Goal: Information Seeking & Learning: Learn about a topic

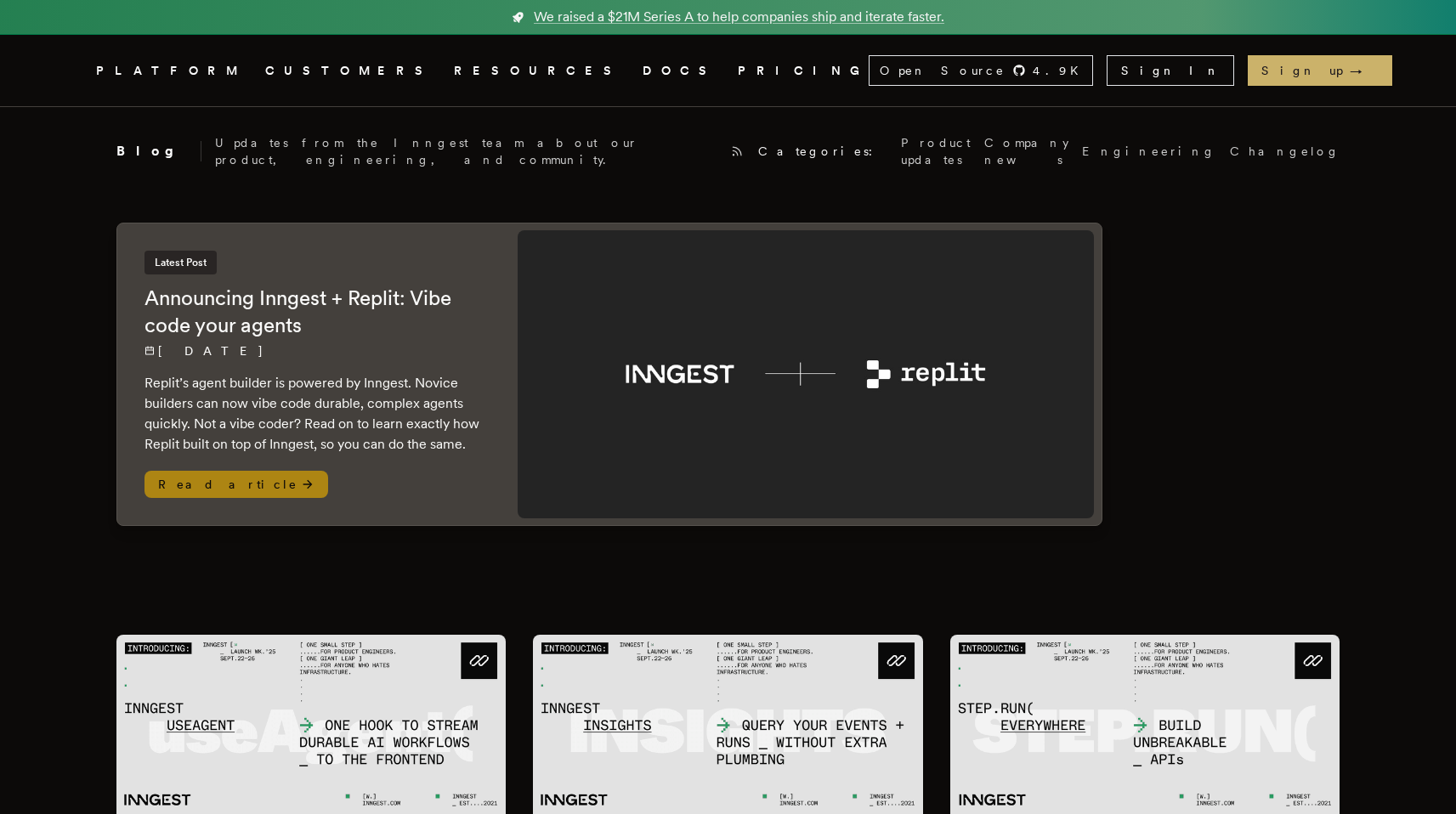
click at [339, 304] on h2 "Announcing Inngest + Replit: Vibe code your agents" at bounding box center [314, 312] width 339 height 55
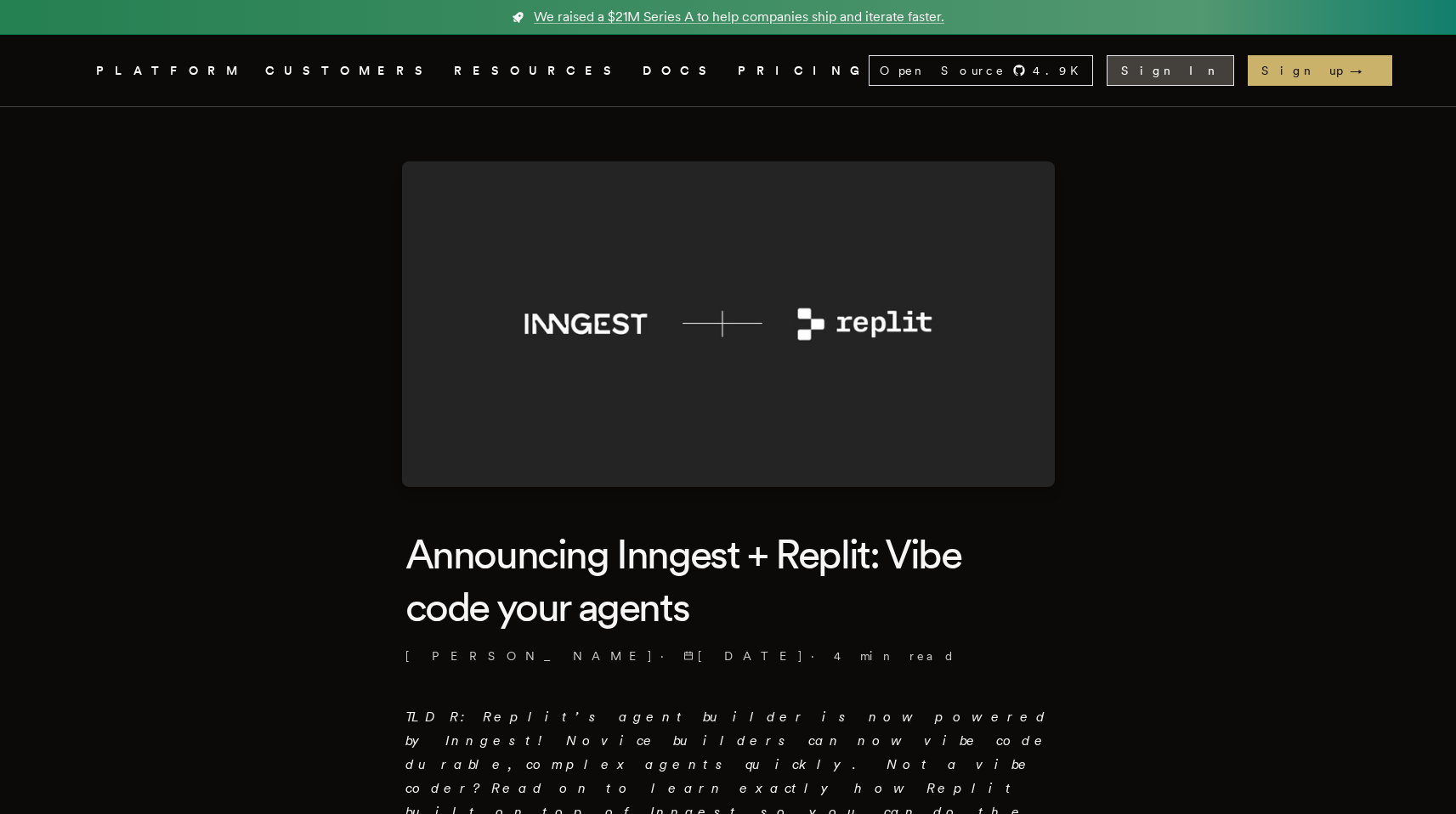
click at [1234, 70] on link "Sign In" at bounding box center [1169, 70] width 127 height 31
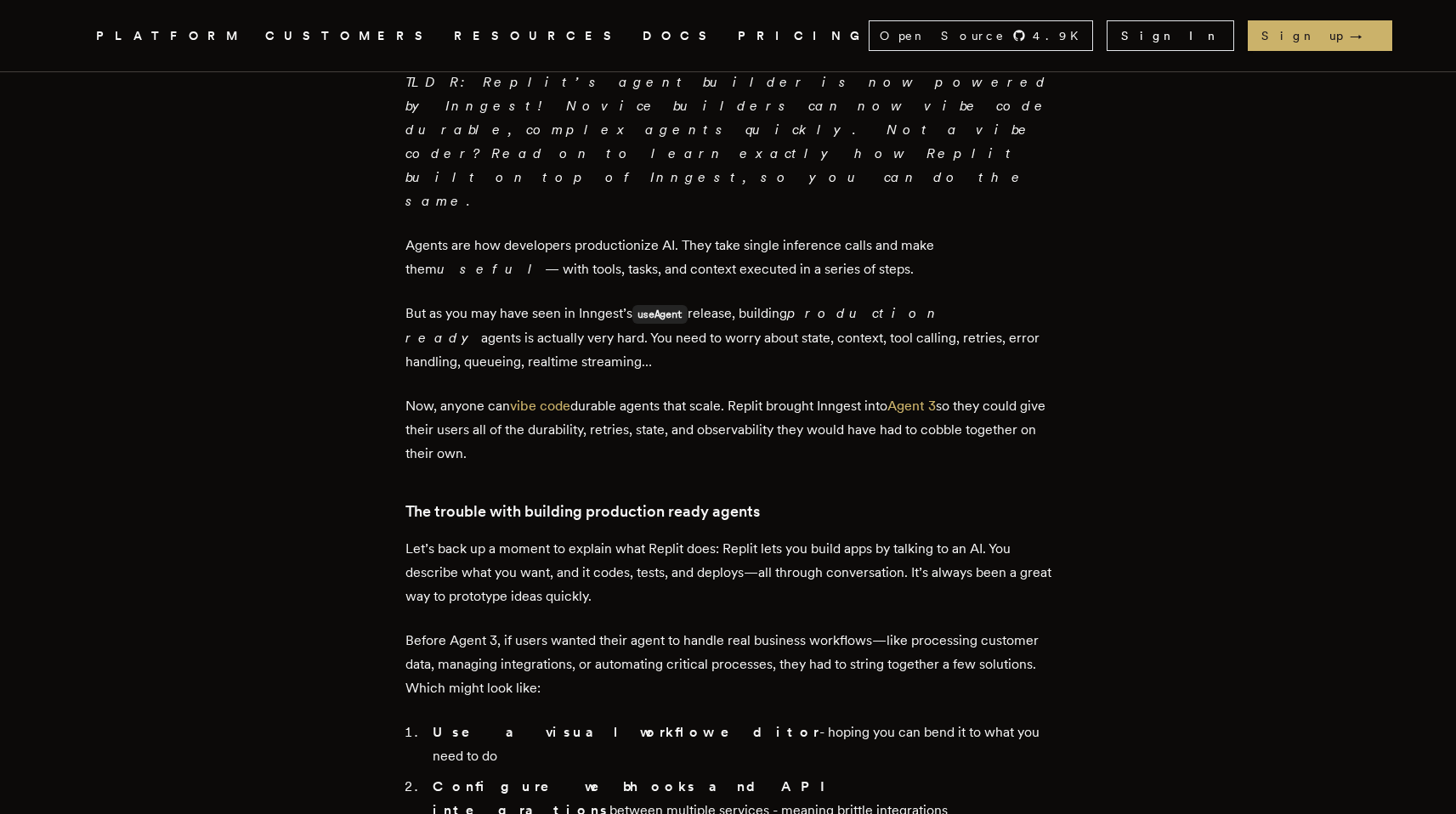
scroll to position [670, 0]
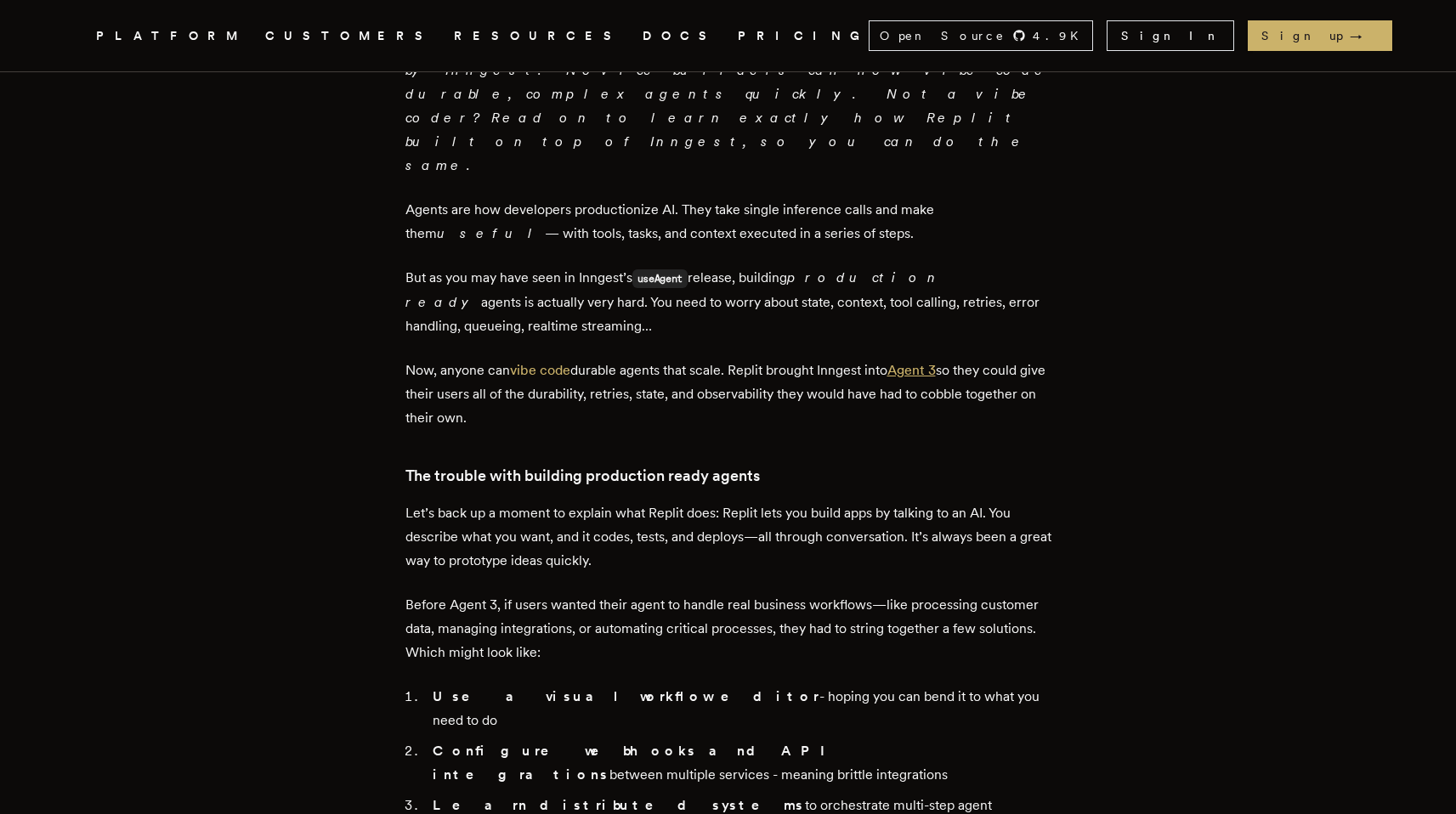
click at [915, 362] on link "Agent 3" at bounding box center [912, 369] width 48 height 16
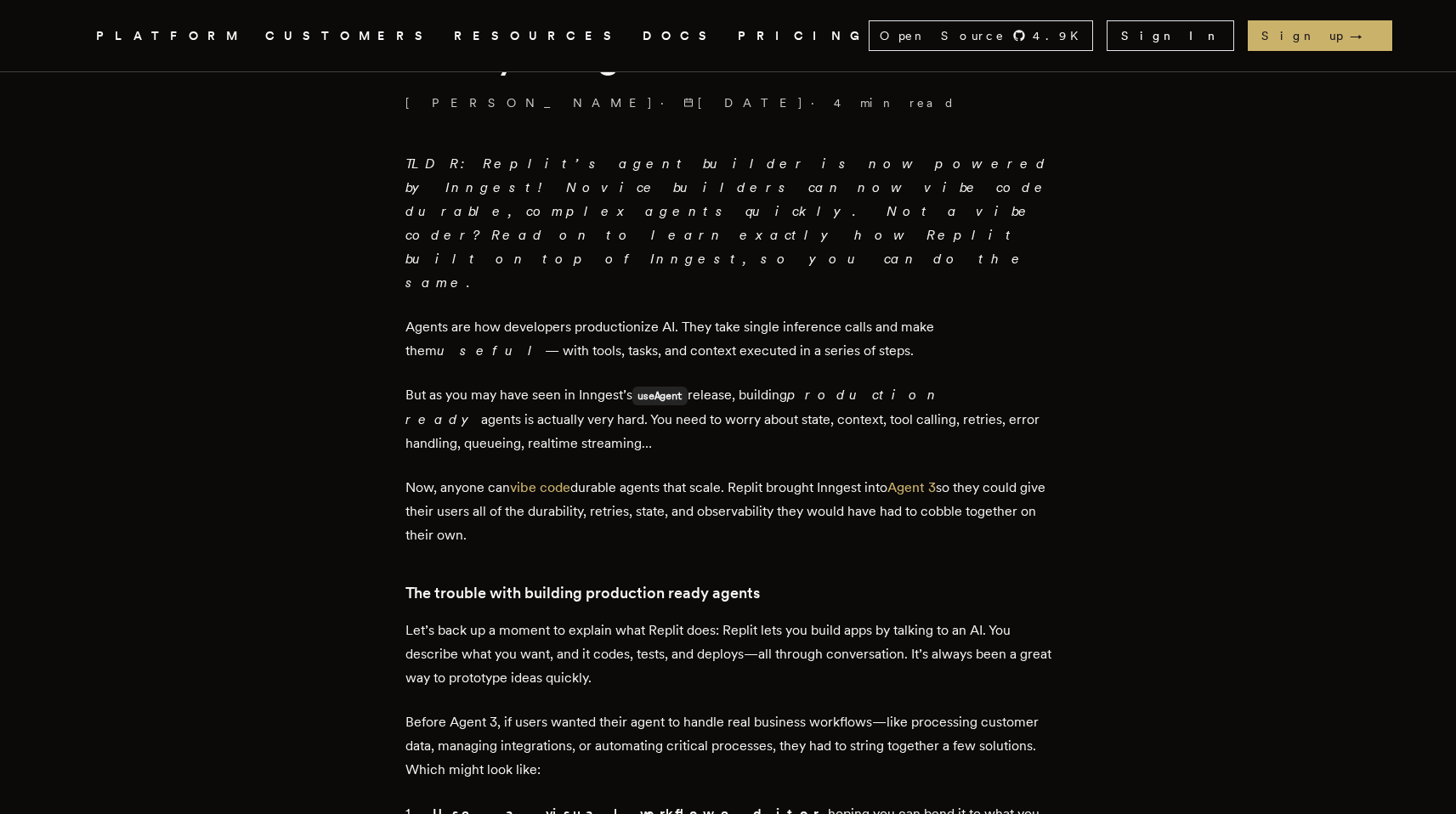
scroll to position [523, 0]
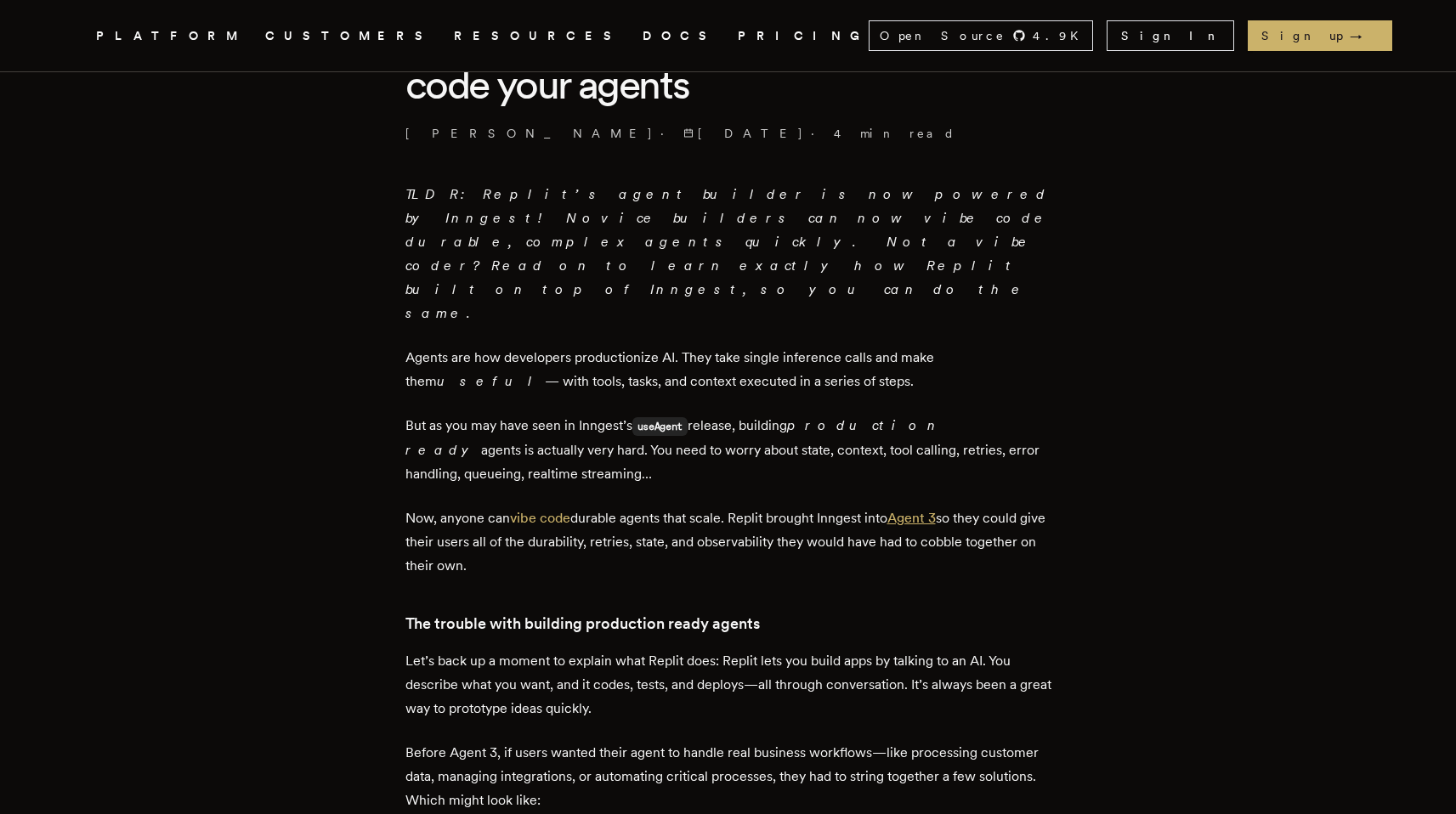
click at [936, 510] on link "Agent 3" at bounding box center [912, 517] width 48 height 16
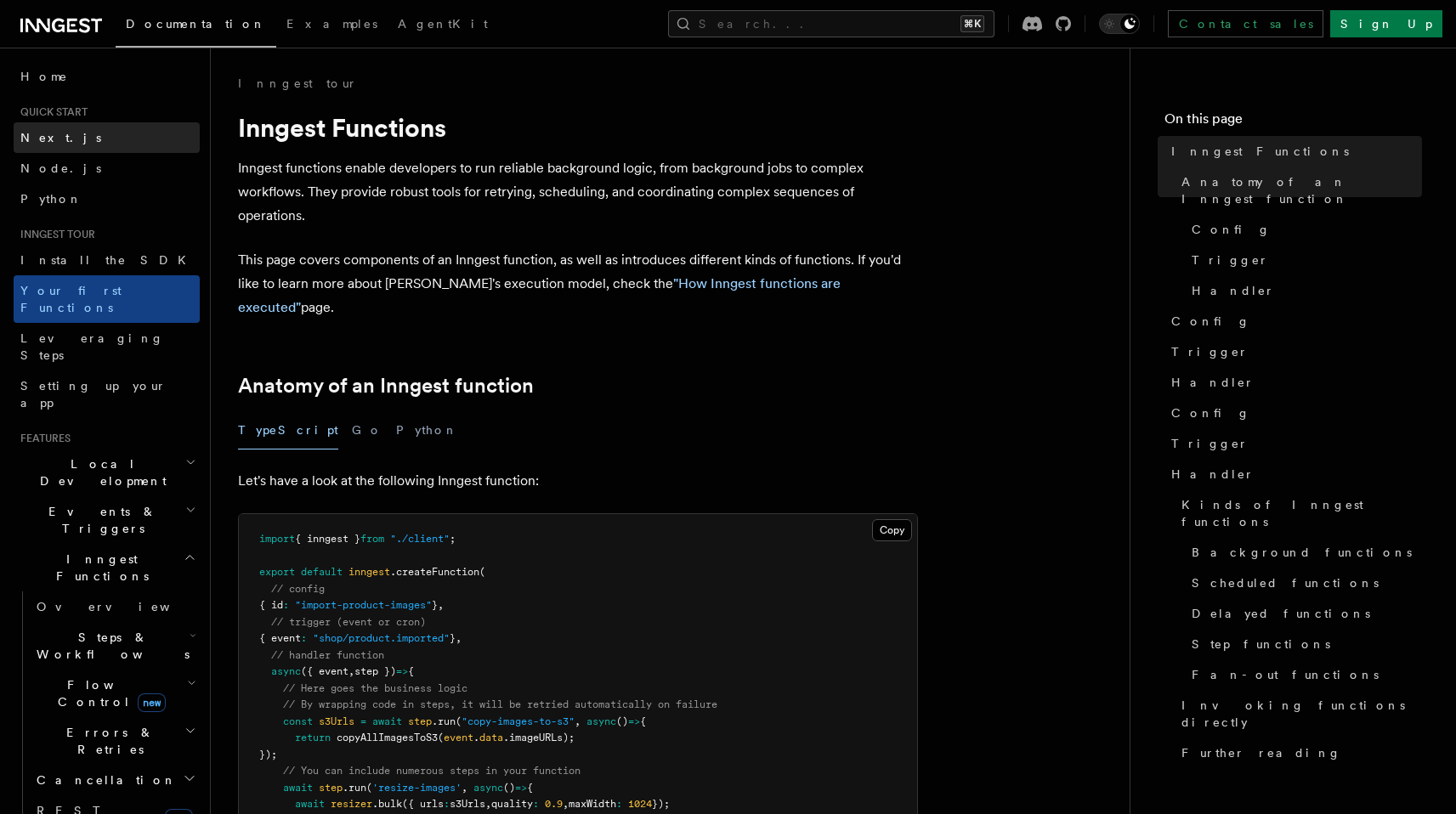
click at [44, 136] on span "Next.js" at bounding box center [60, 137] width 81 height 14
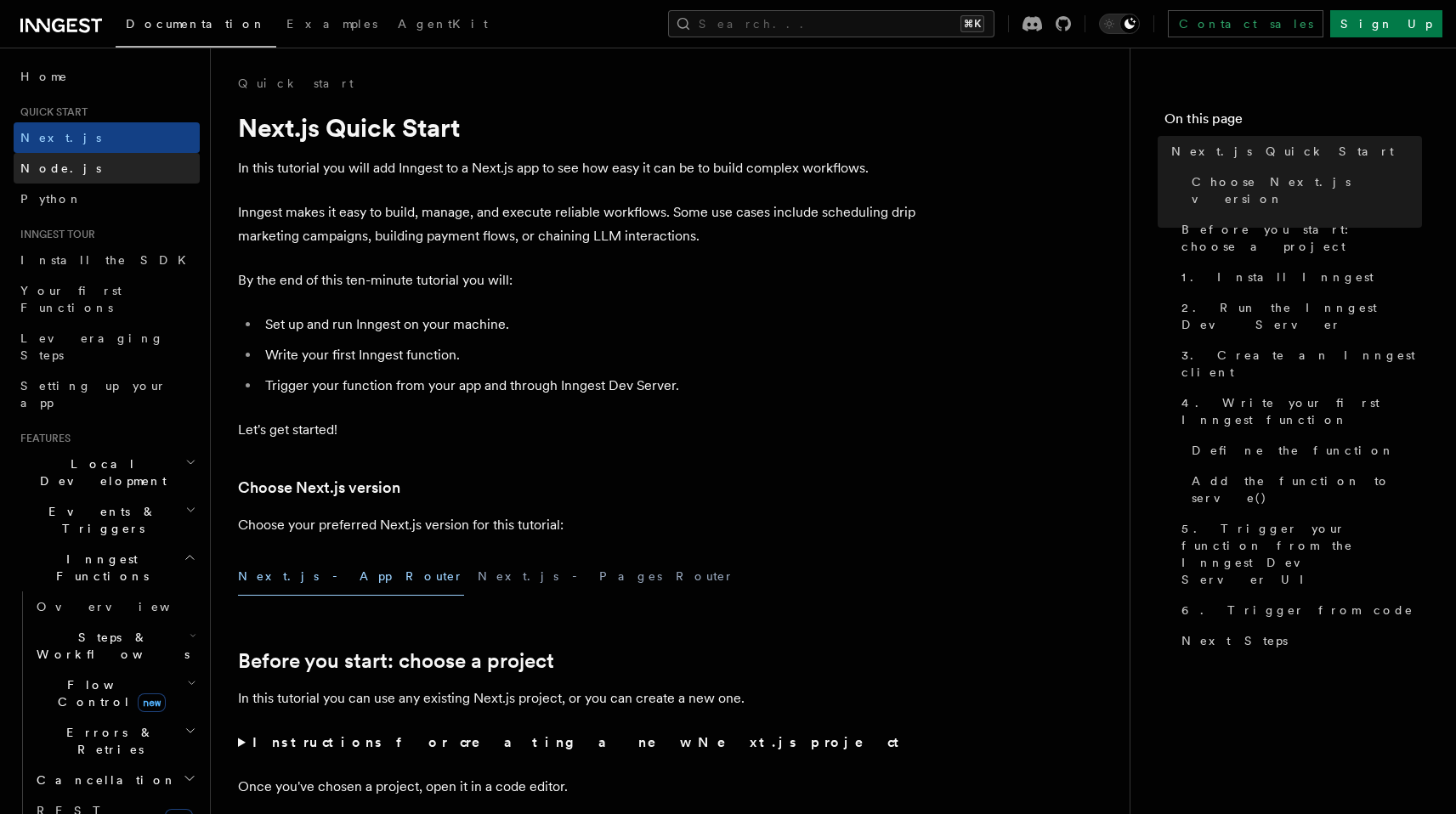
scroll to position [229, 0]
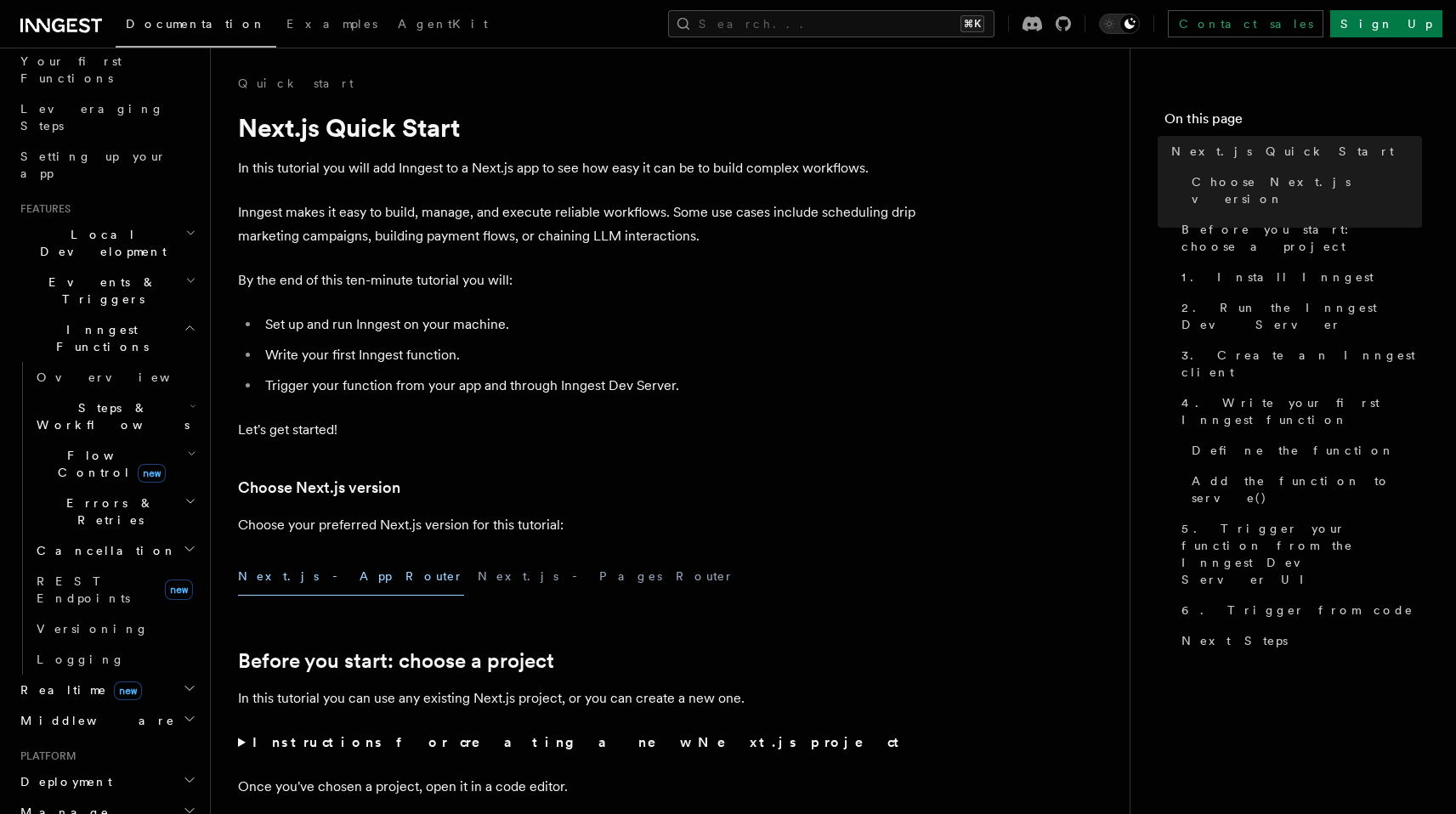
click at [83, 273] on span "Events & Triggers" at bounding box center [99, 290] width 172 height 34
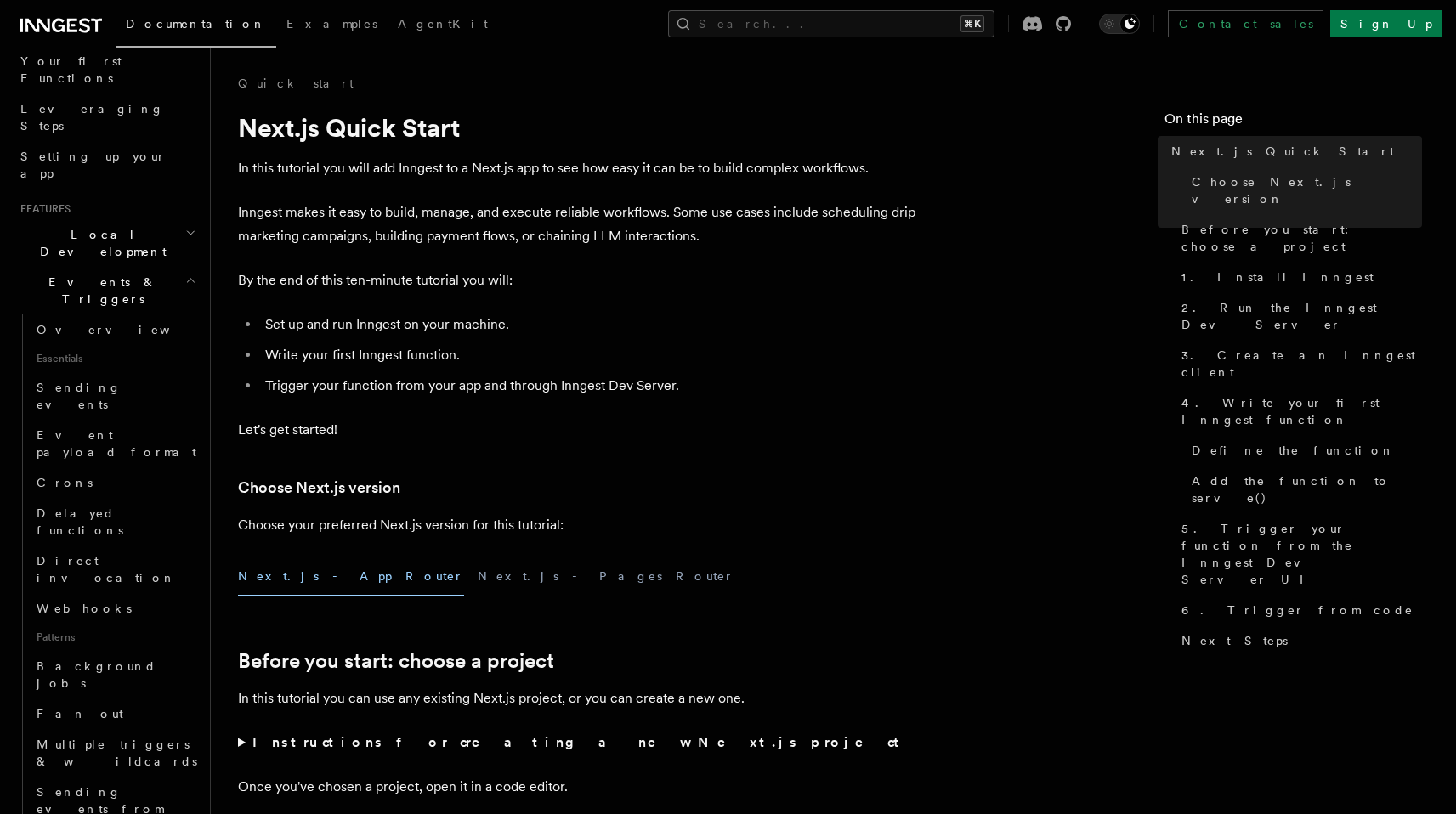
click at [83, 273] on span "Events & Triggers" at bounding box center [99, 290] width 172 height 34
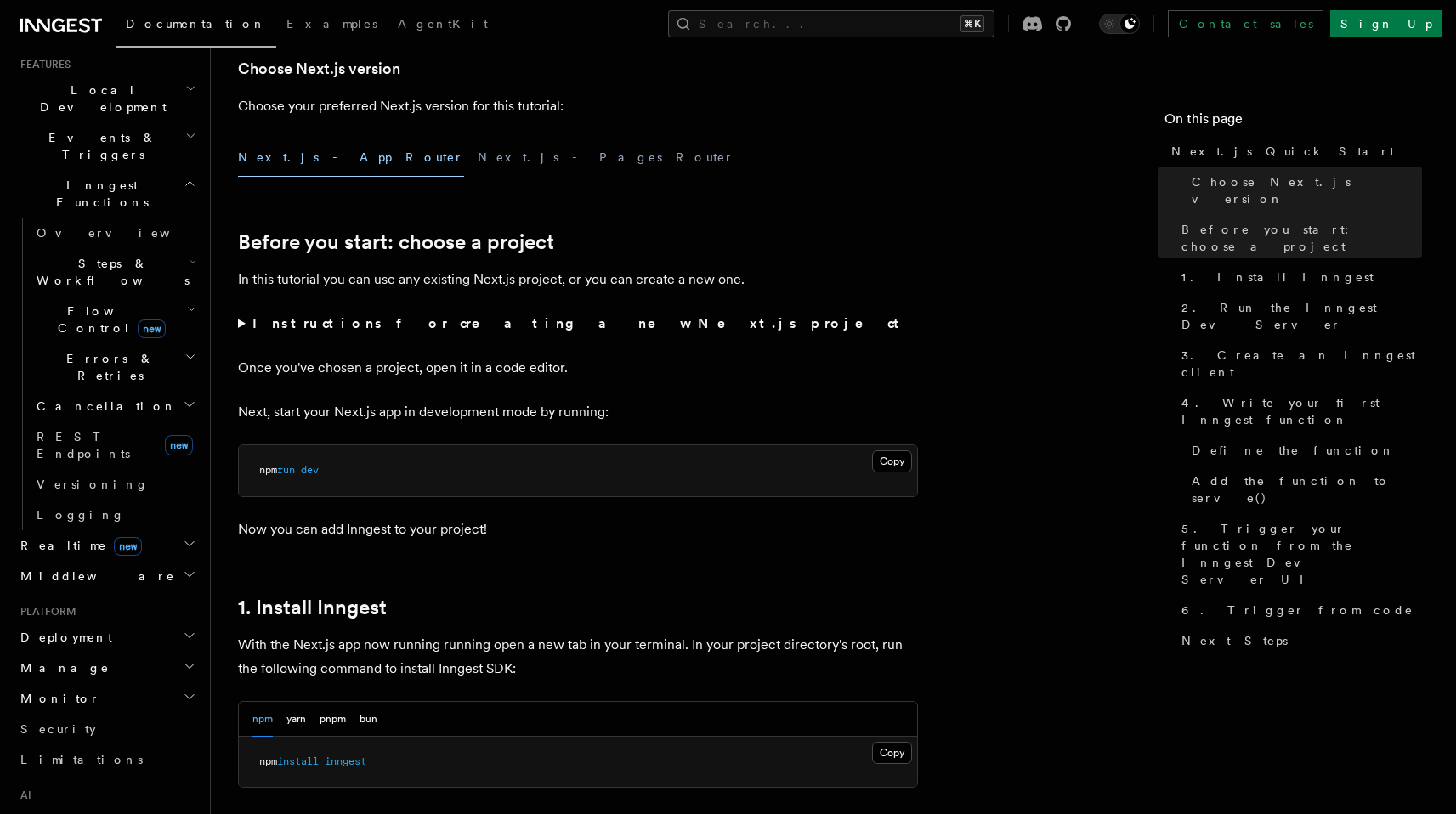
scroll to position [579, 0]
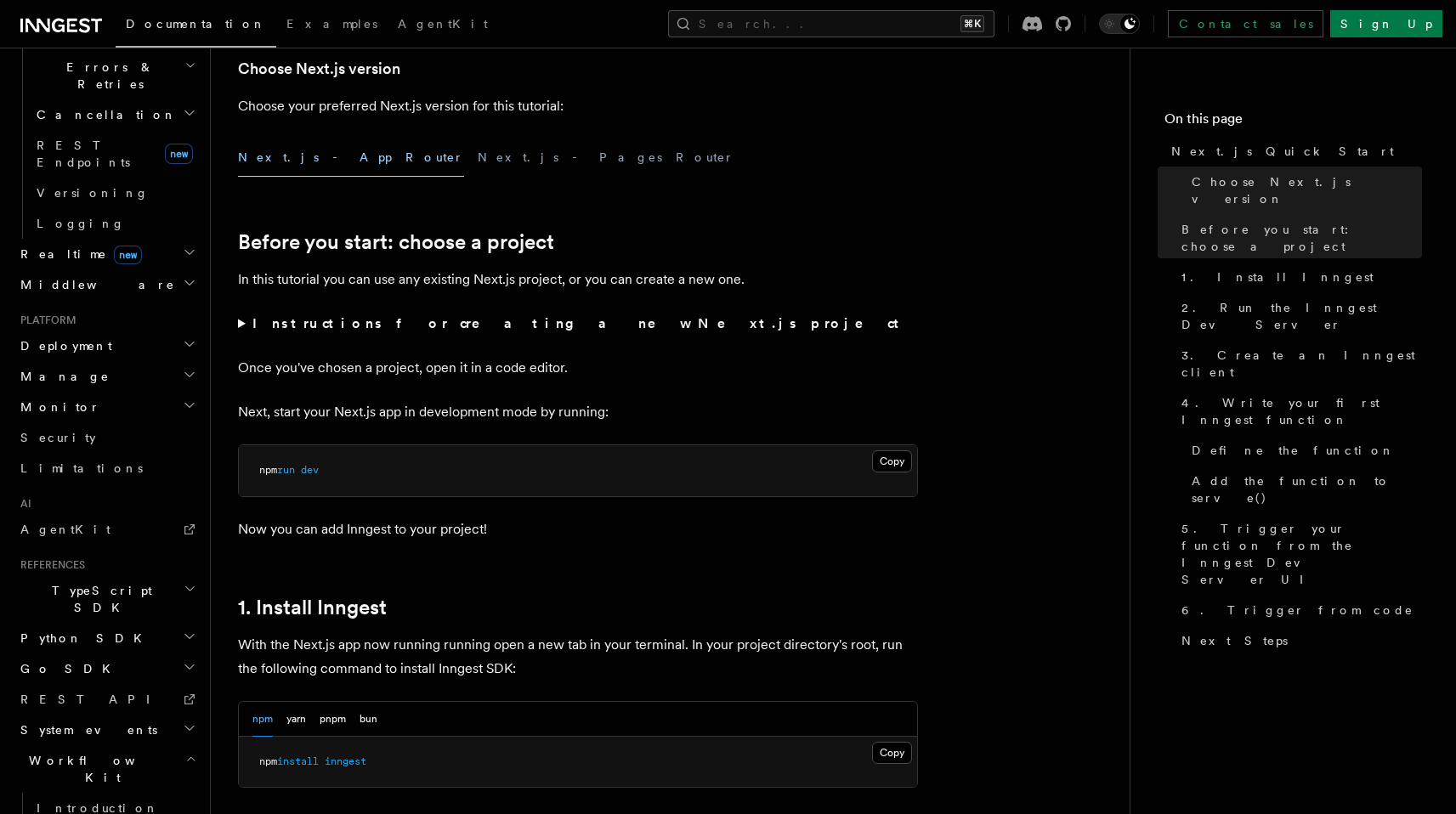
scroll to position [732, 0]
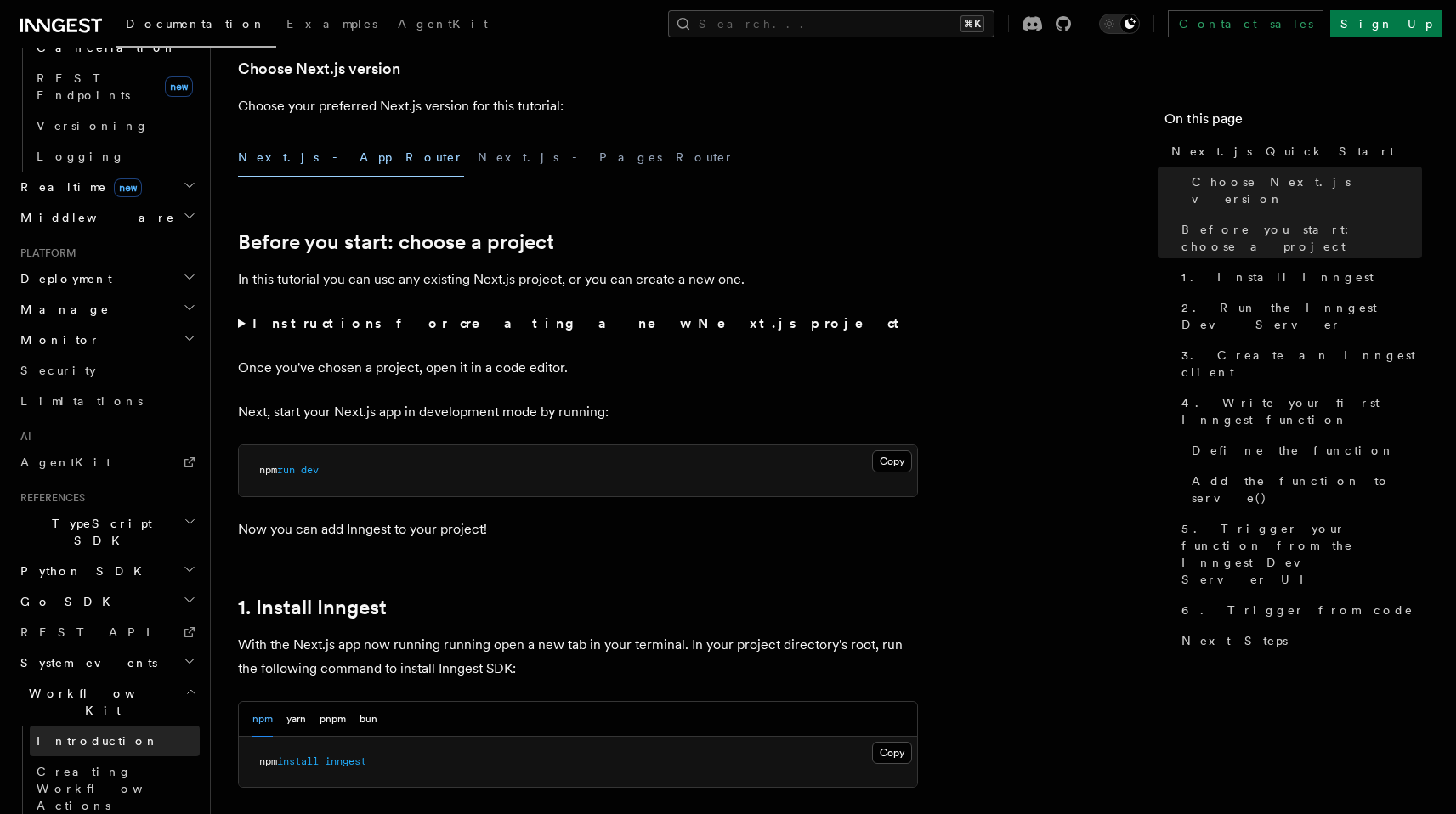
click at [118, 726] on link "Introduction" at bounding box center [114, 741] width 170 height 31
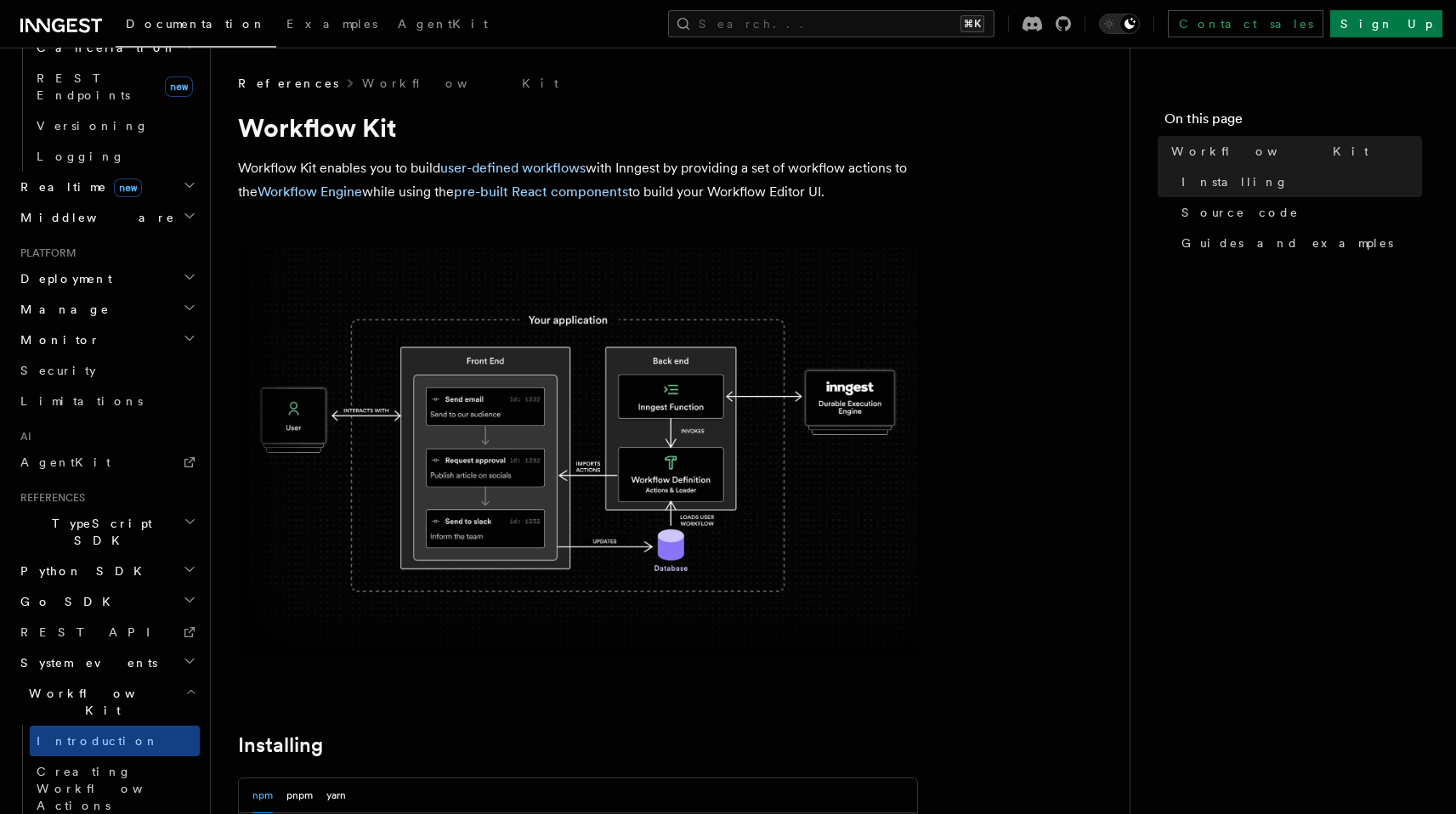
click at [97, 515] on span "TypeScript SDK" at bounding box center [98, 531] width 170 height 34
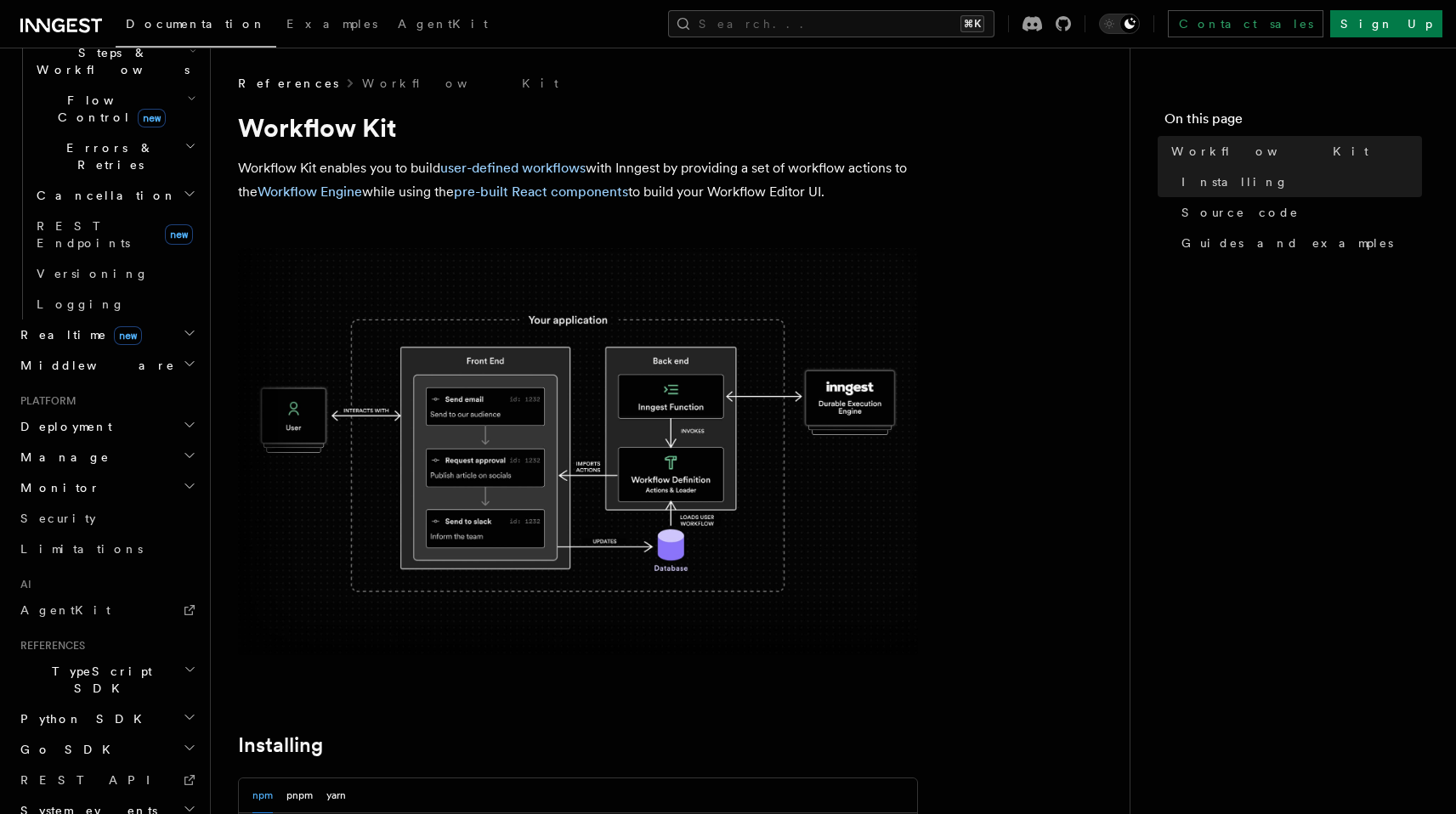
scroll to position [668, 0]
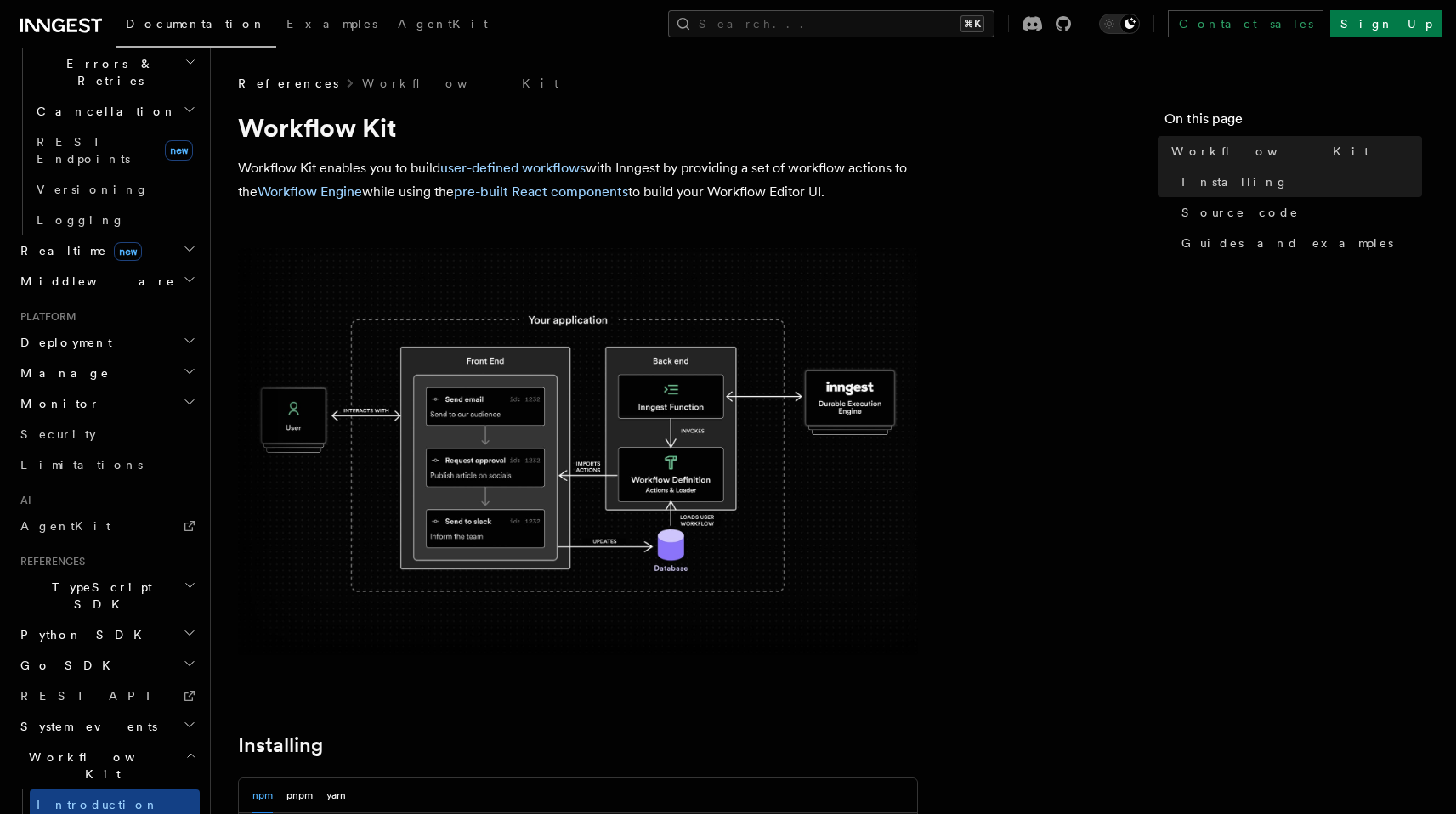
click at [97, 511] on link "AgentKit" at bounding box center [107, 526] width 186 height 31
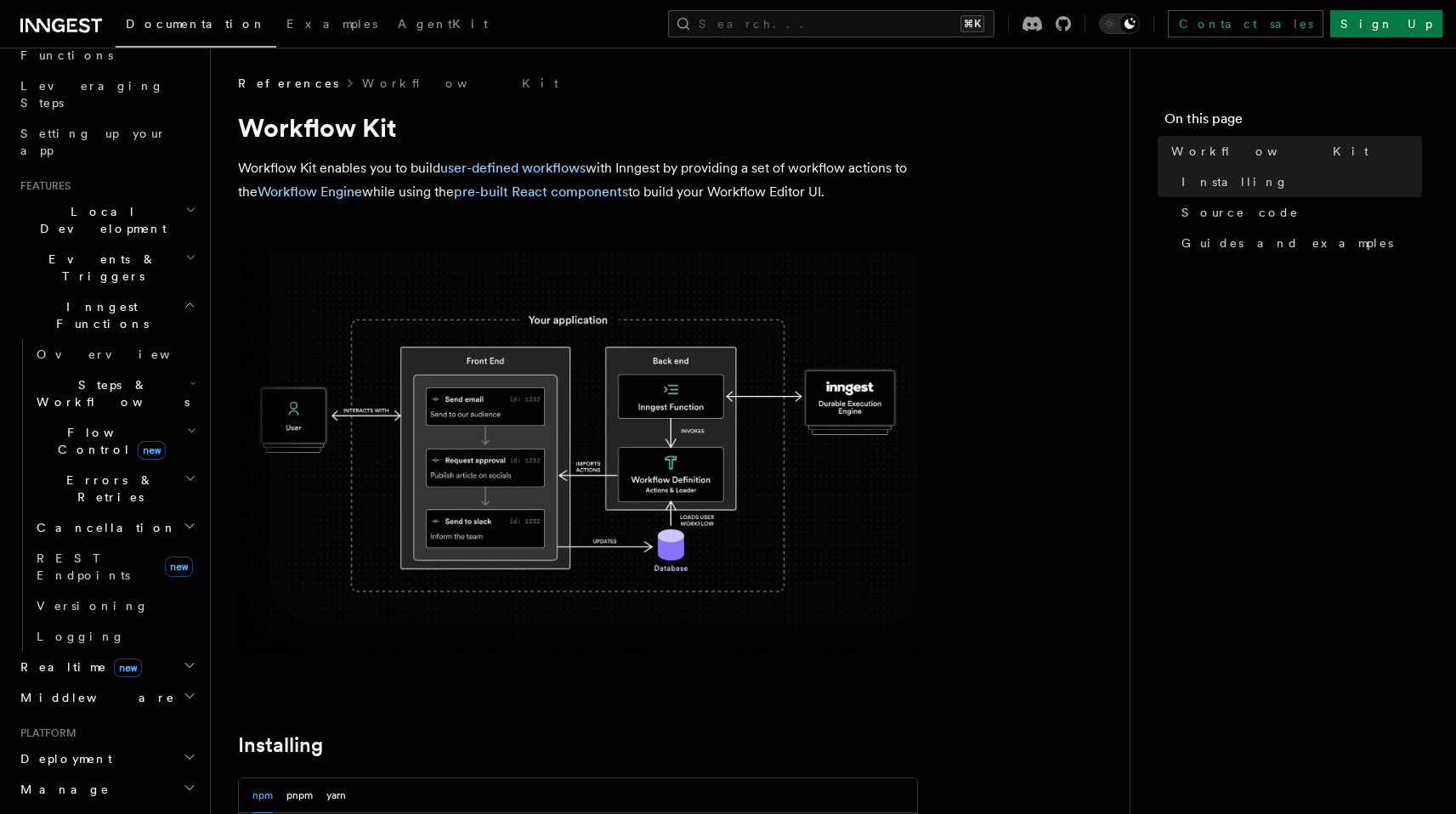
scroll to position [251, 0]
click at [168, 371] on h2 "Steps & Workflows" at bounding box center [114, 394] width 170 height 47
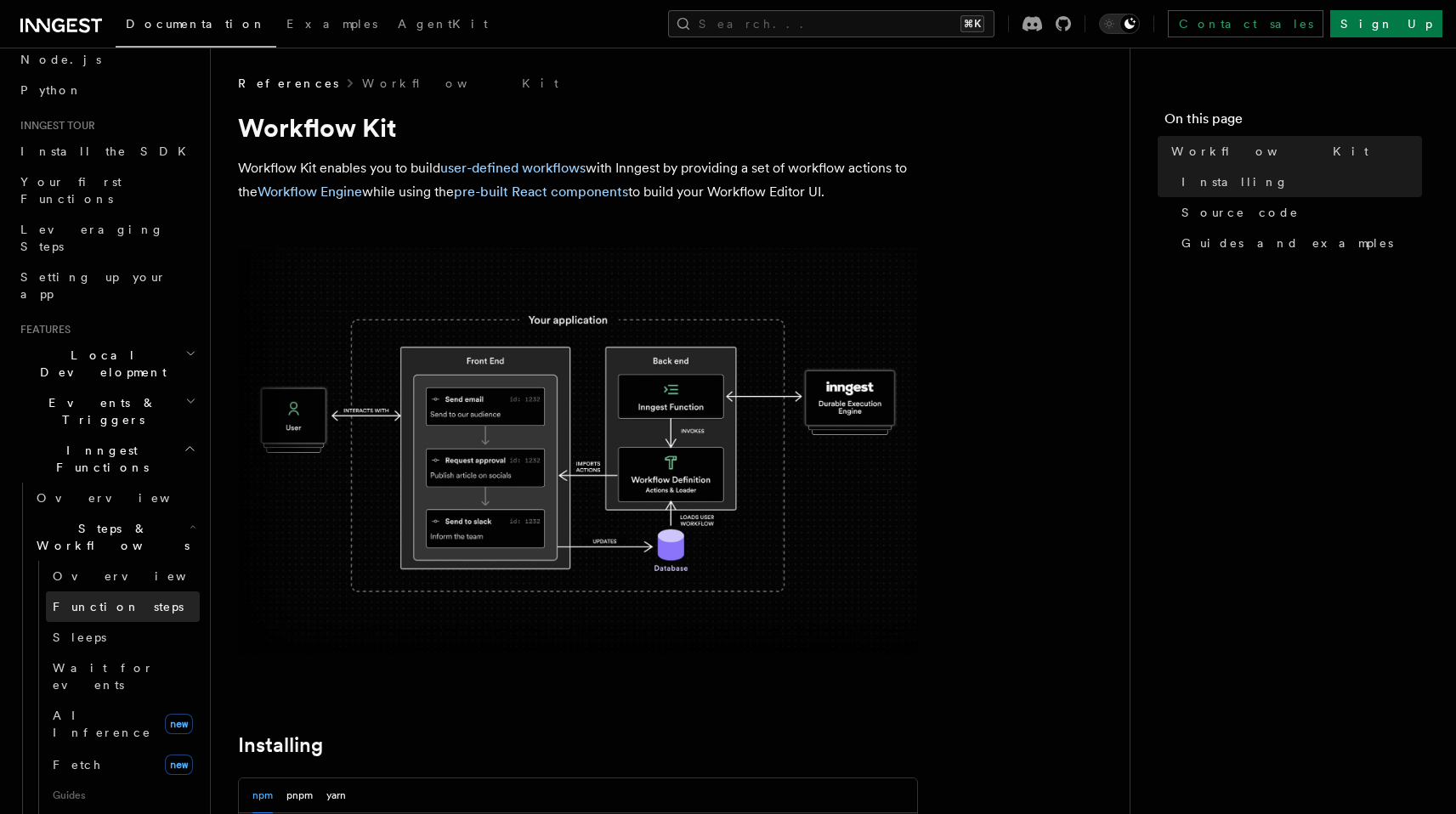
scroll to position [73, 0]
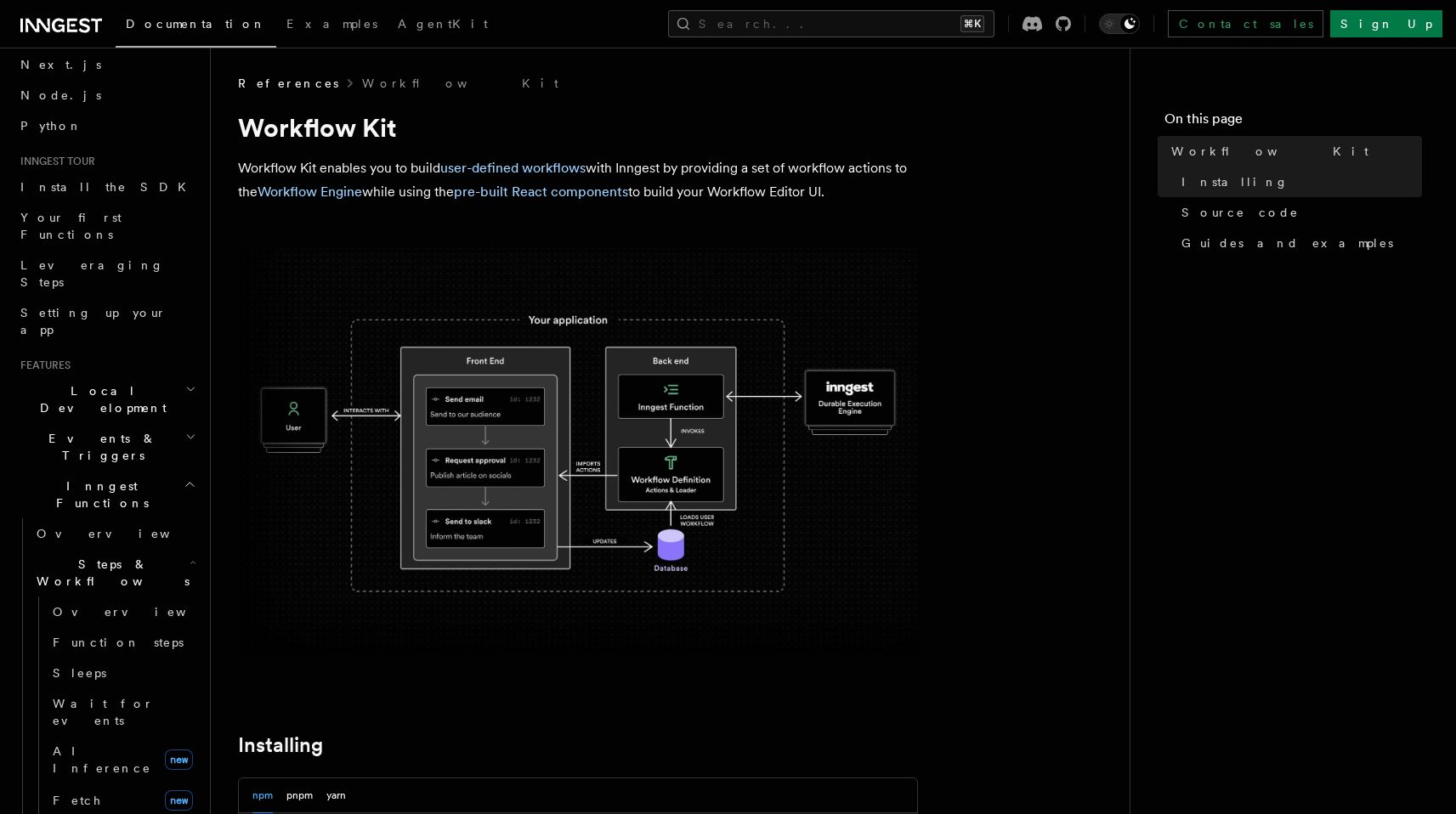
click at [144, 423] on h2 "Events & Triggers" at bounding box center [107, 446] width 186 height 47
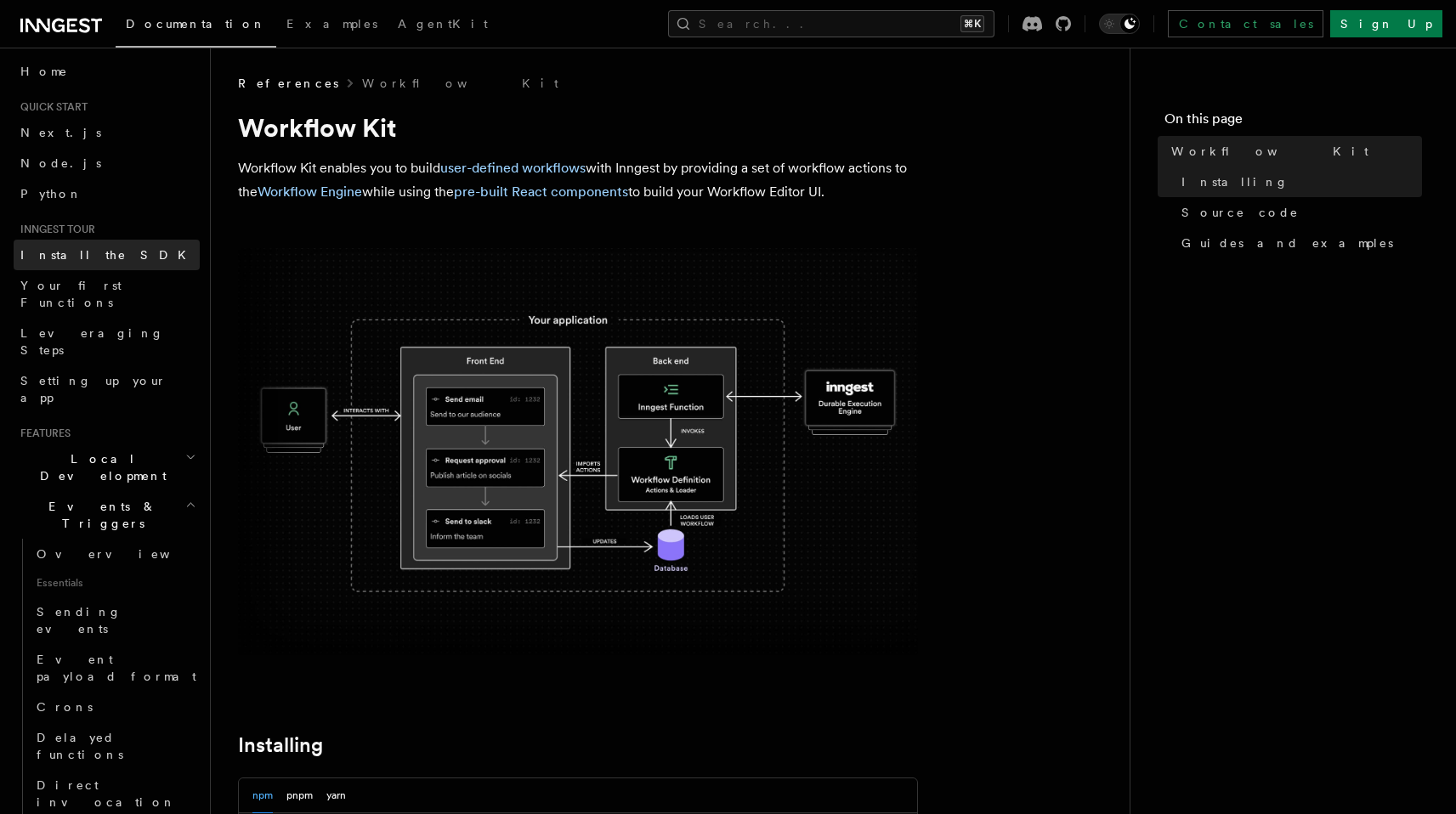
scroll to position [0, 0]
click at [95, 260] on span "Install the SDK" at bounding box center [109, 260] width 176 height 14
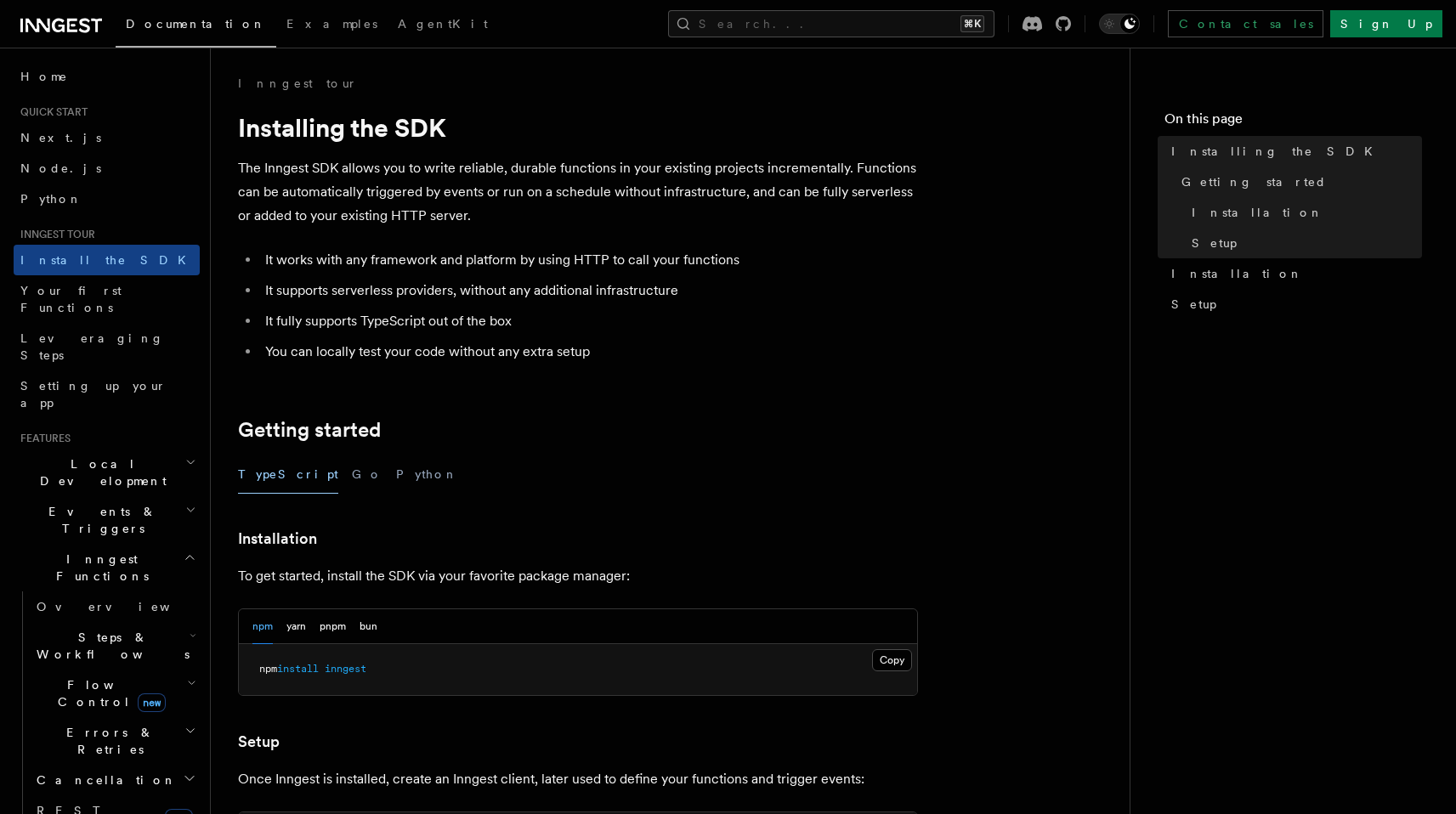
scroll to position [599, 0]
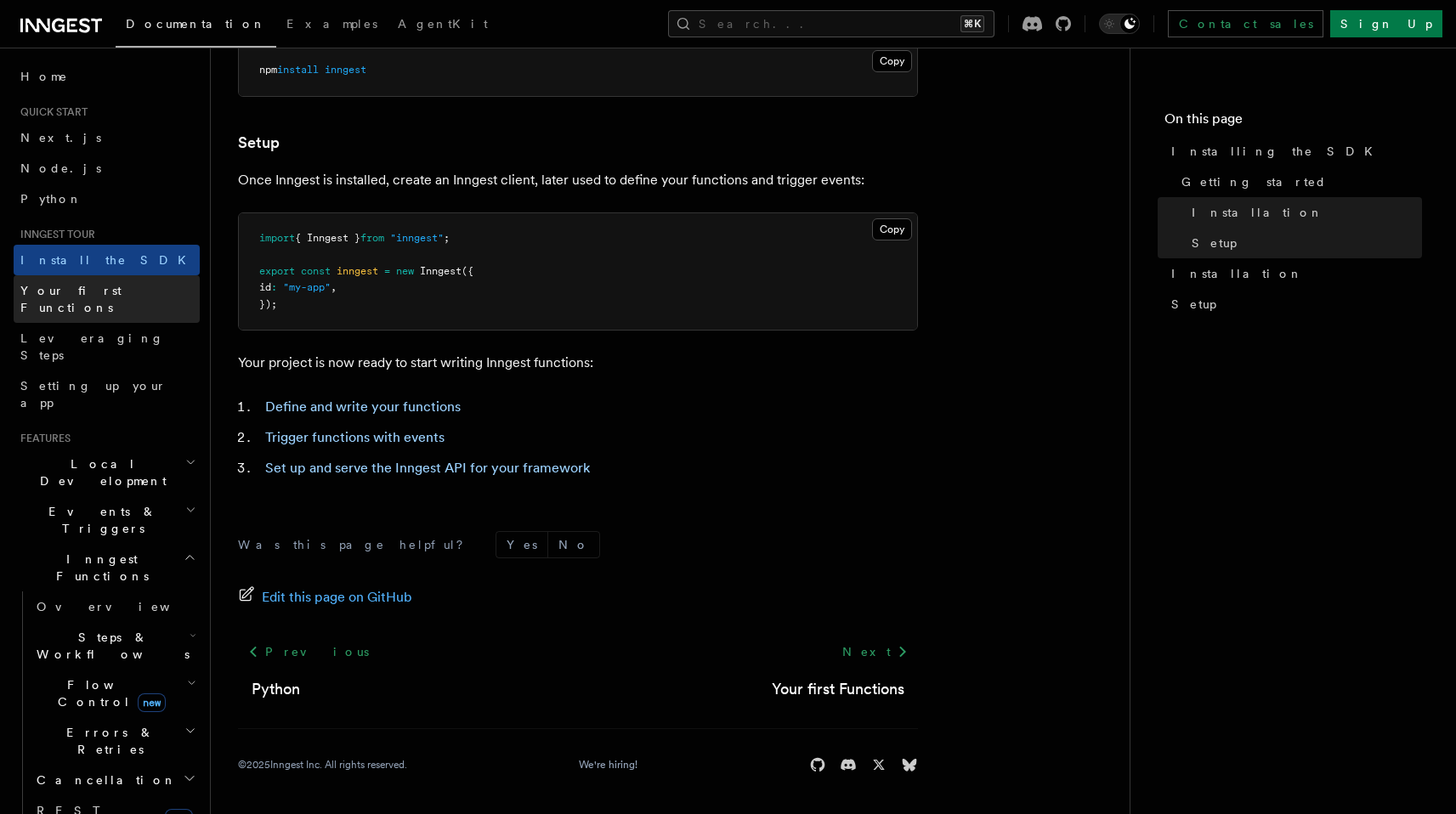
click at [62, 286] on span "Your first Functions" at bounding box center [70, 299] width 101 height 31
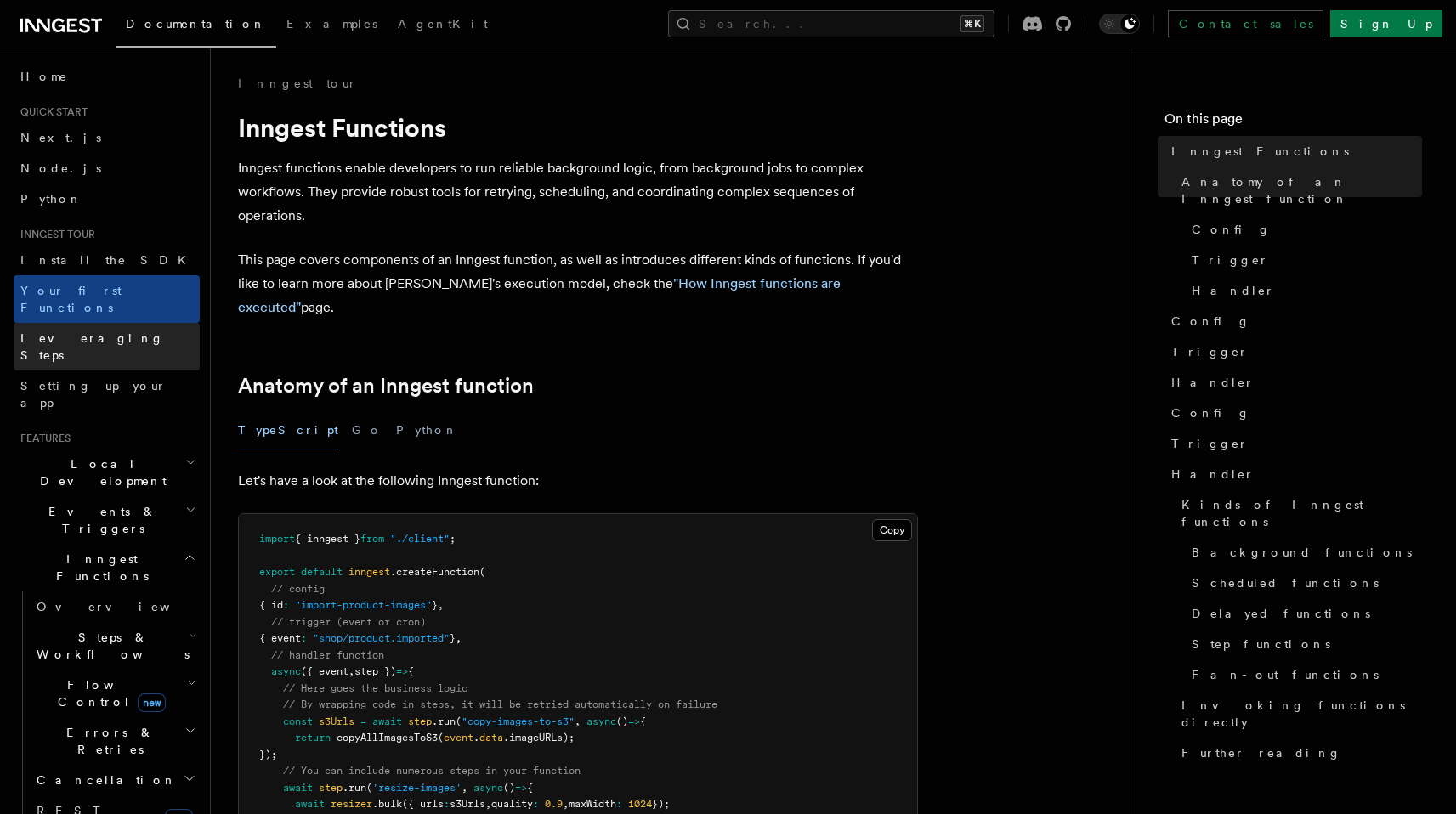
click at [73, 331] on span "Leveraging Steps" at bounding box center [92, 346] width 144 height 31
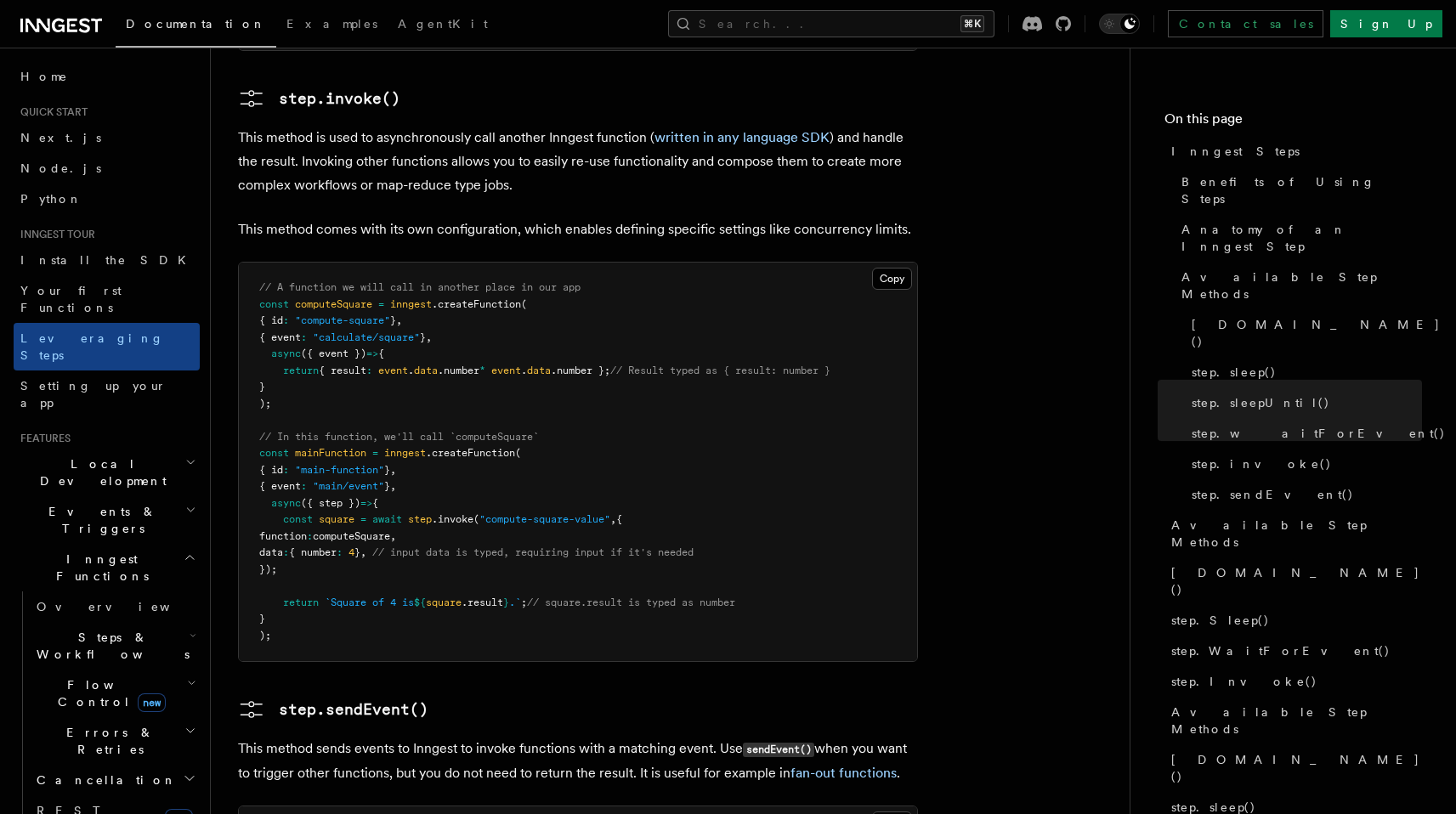
scroll to position [3672, 0]
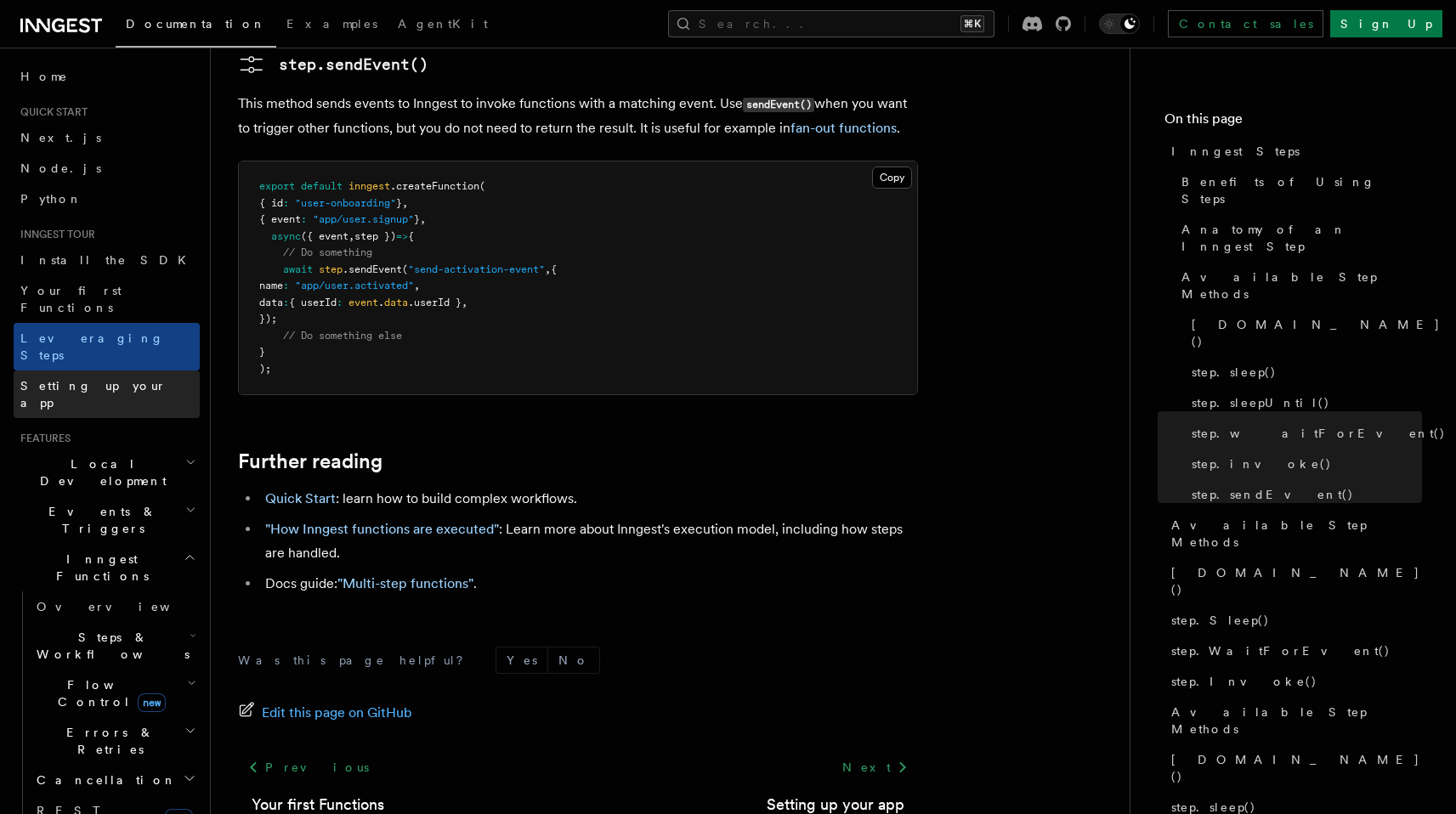
click at [97, 379] on span "Setting up your app" at bounding box center [94, 394] width 147 height 31
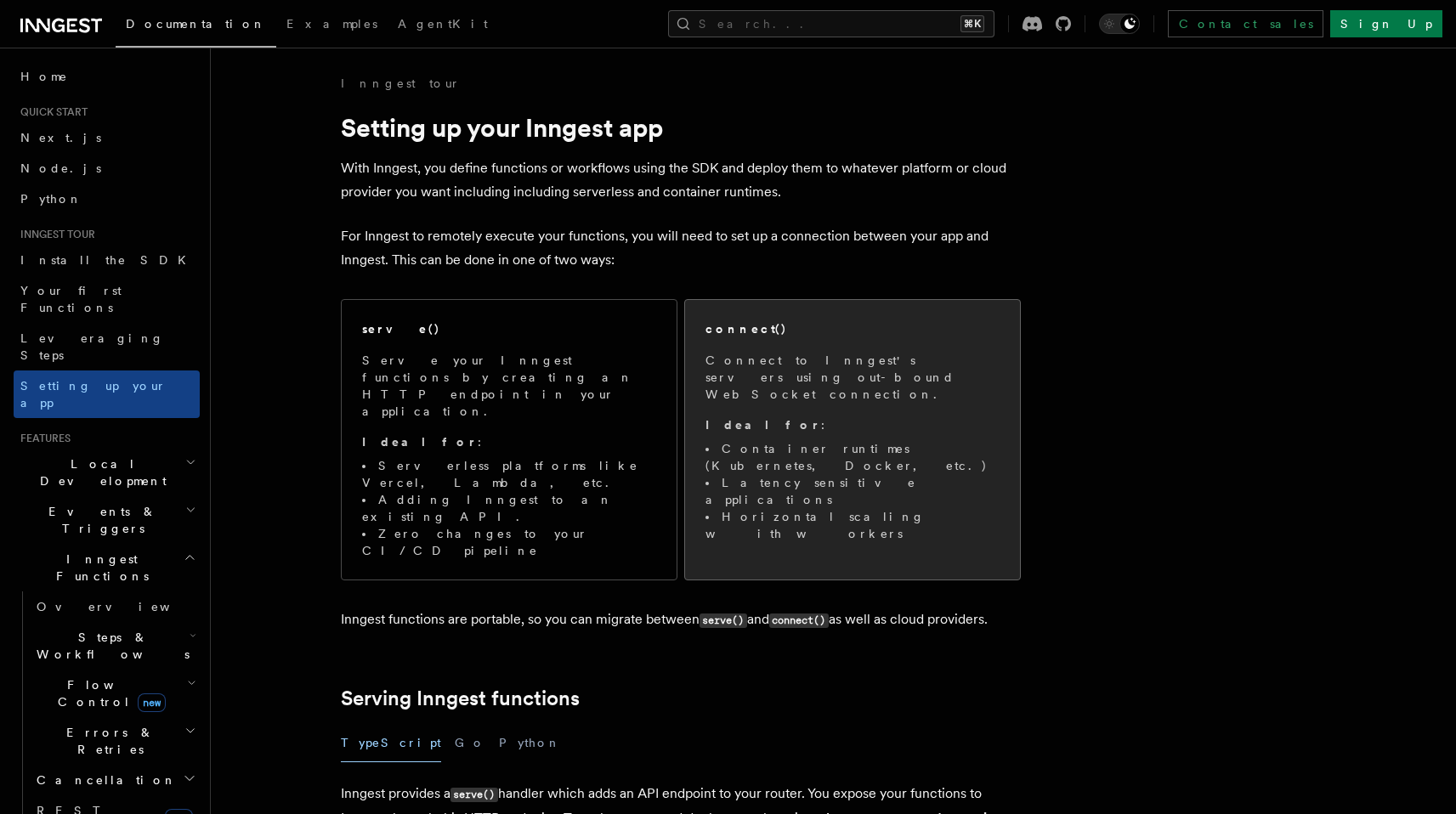
click at [810, 440] on li "Container runtimes (Kubernetes, Docker, etc.)" at bounding box center [852, 457] width 294 height 34
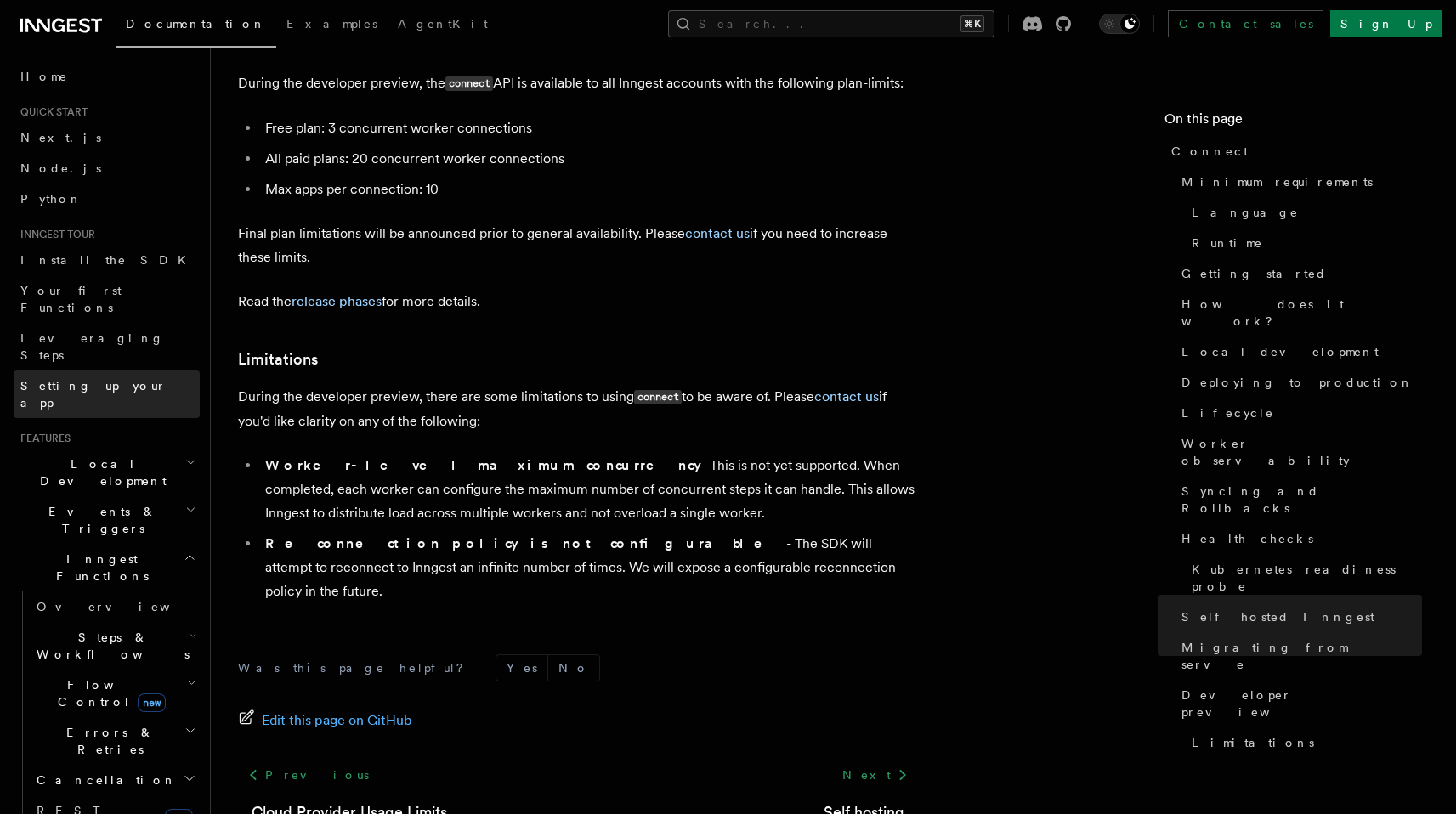
click at [120, 379] on span "Setting up your app" at bounding box center [94, 394] width 147 height 31
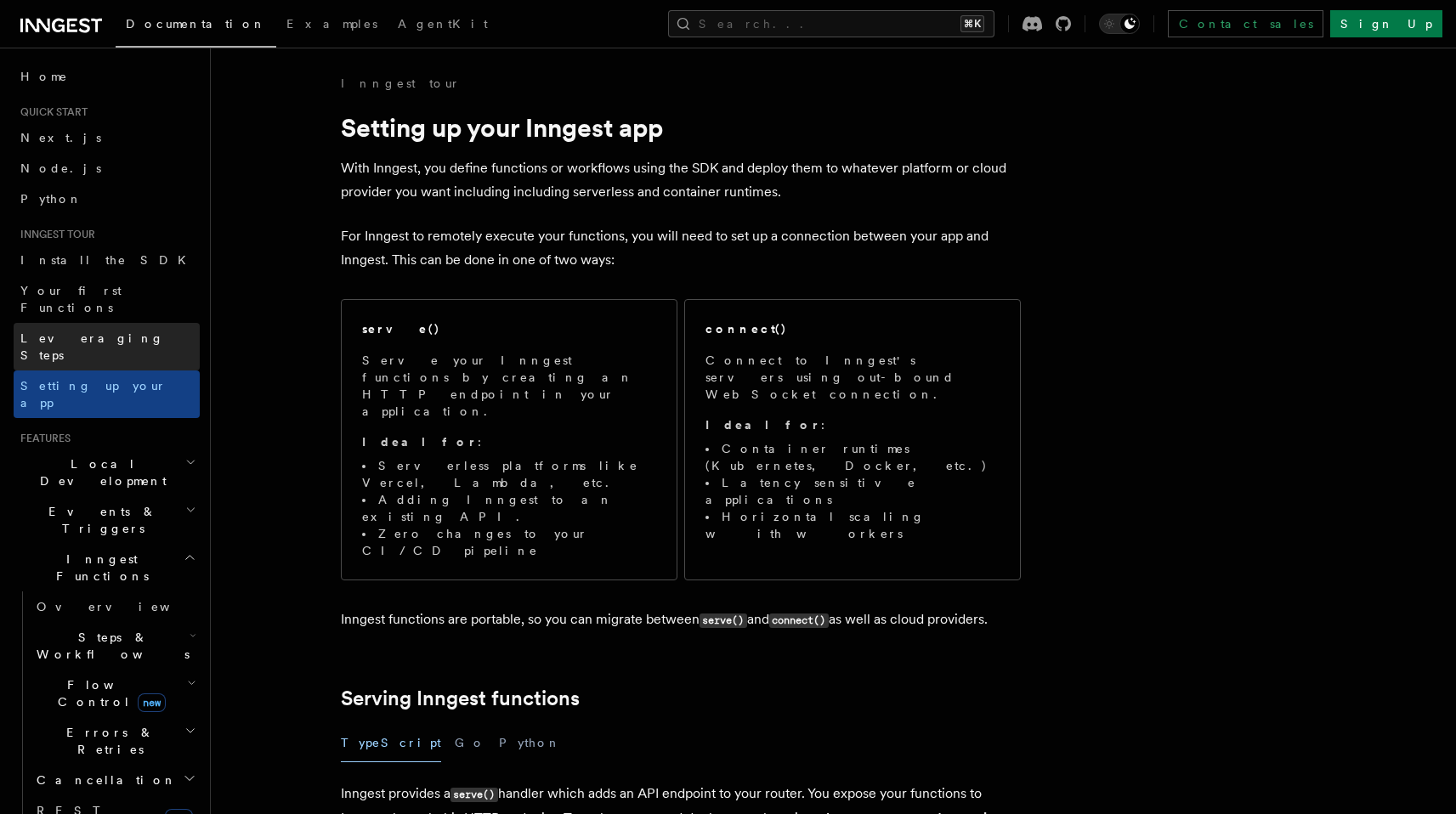
click at [127, 323] on link "Leveraging Steps" at bounding box center [107, 346] width 186 height 47
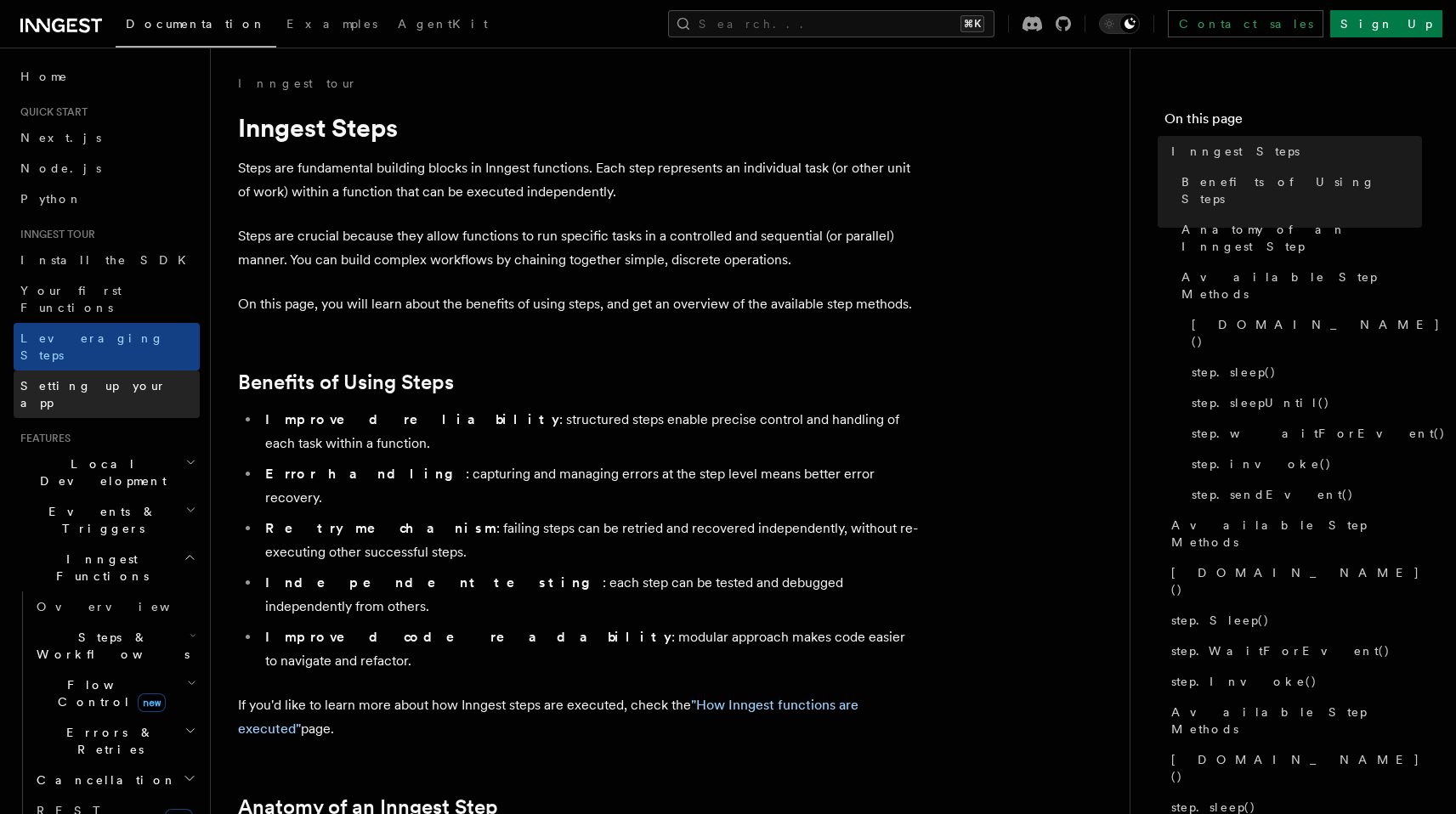
click at [124, 379] on span "Setting up your app" at bounding box center [94, 394] width 147 height 31
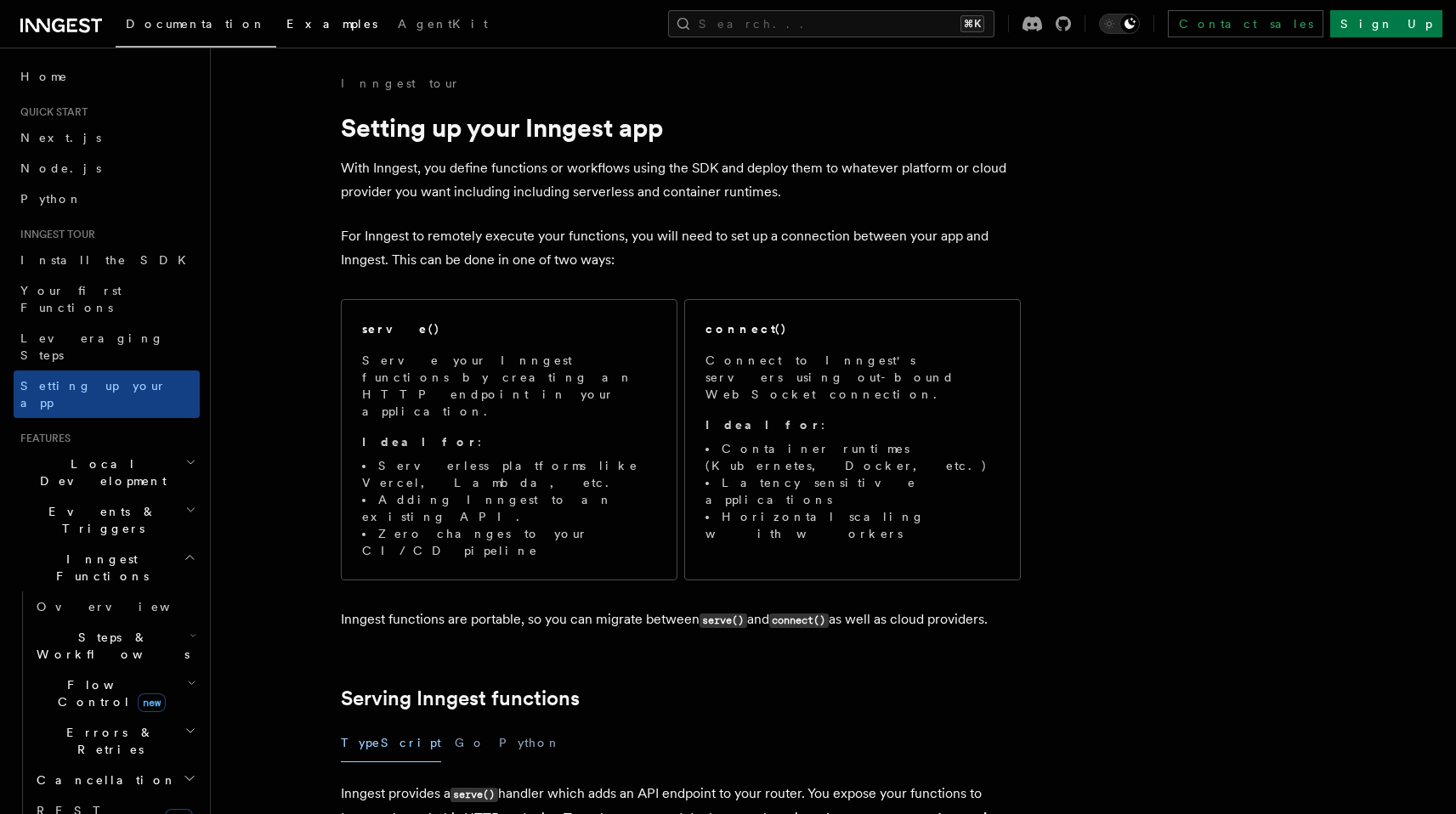
click at [287, 27] on span "Examples" at bounding box center [332, 23] width 91 height 14
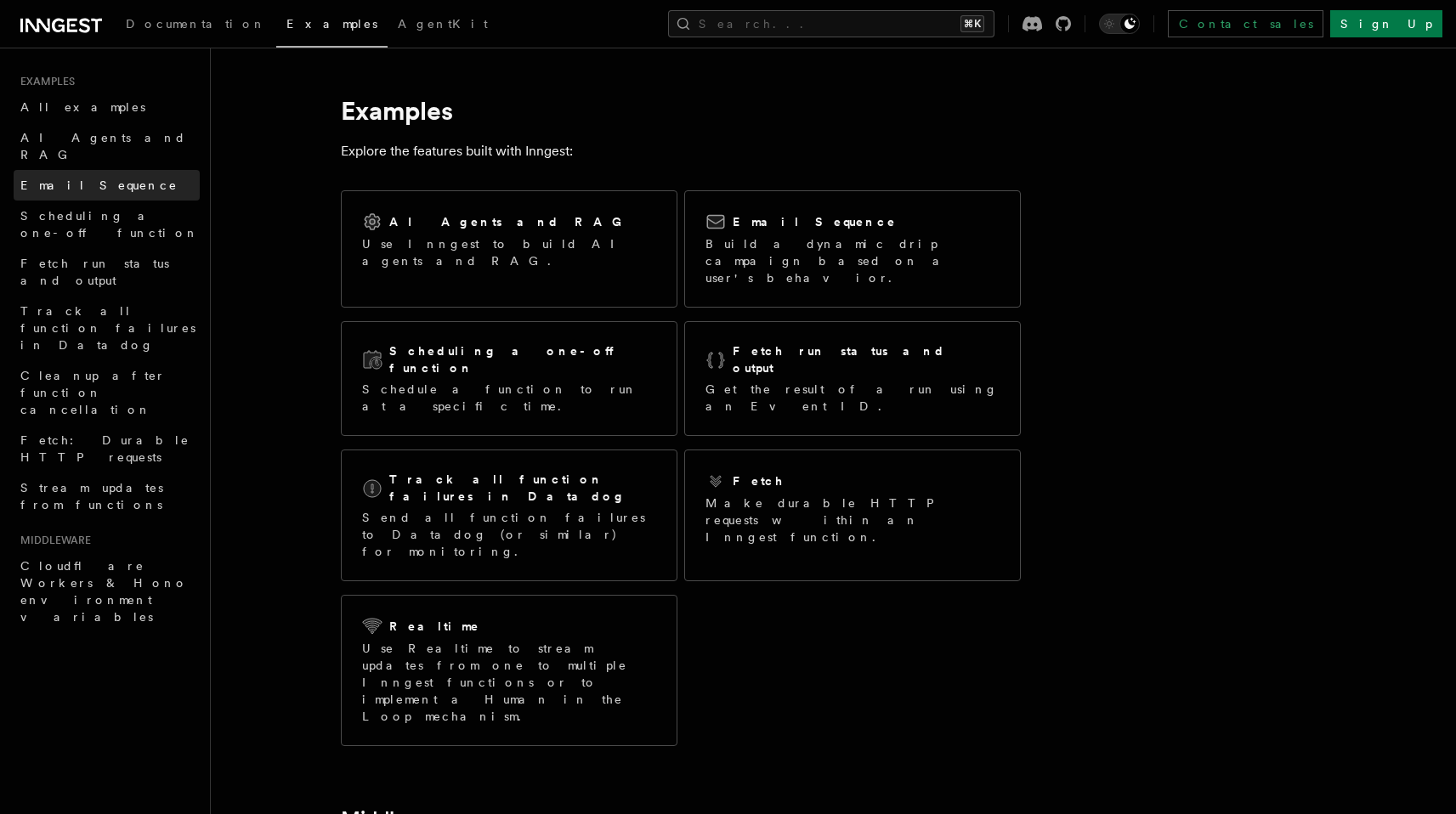
click at [95, 178] on span "Email Sequence" at bounding box center [99, 184] width 158 height 14
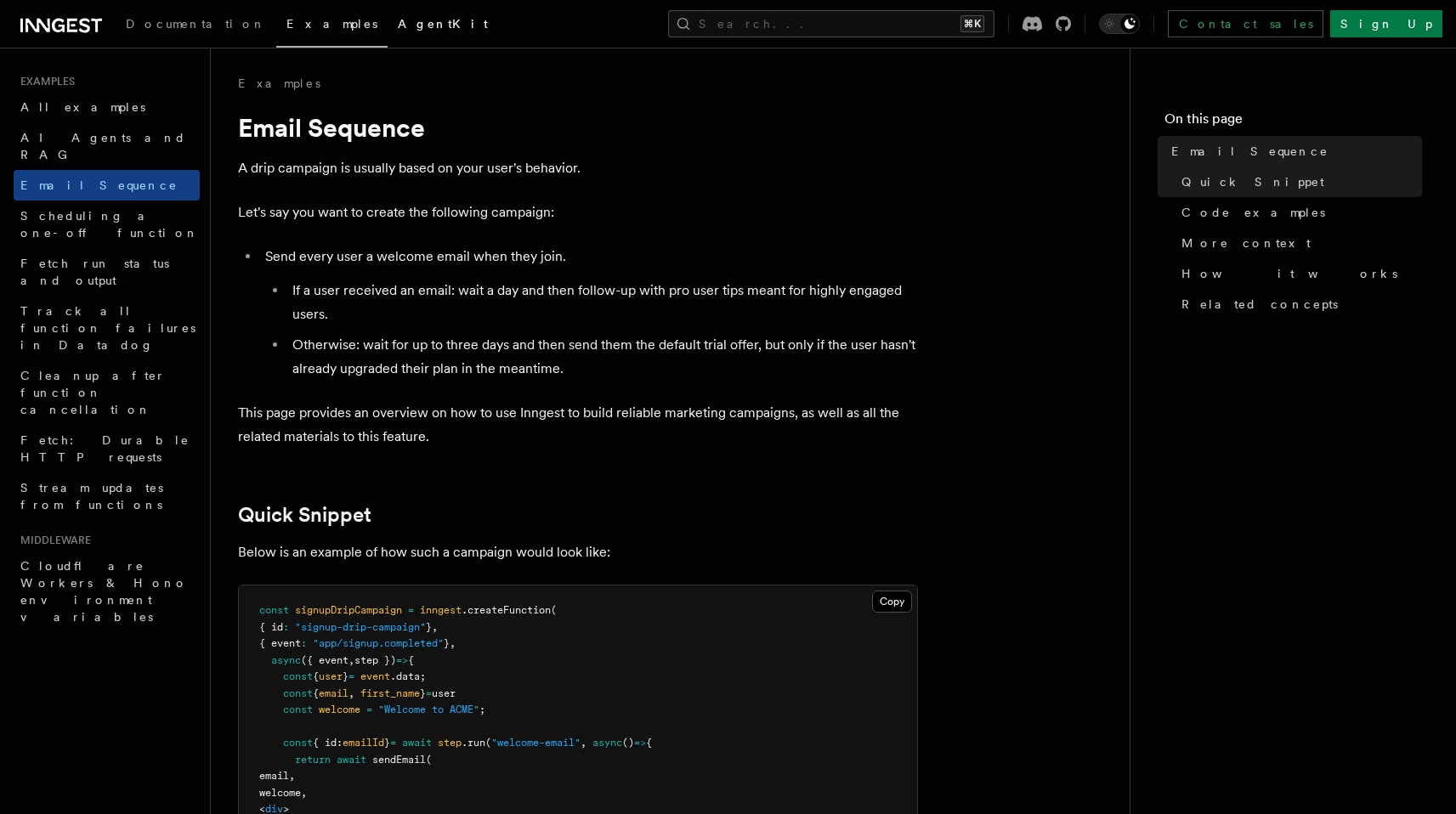
click at [398, 17] on span "AgentKit" at bounding box center [442, 23] width 90 height 14
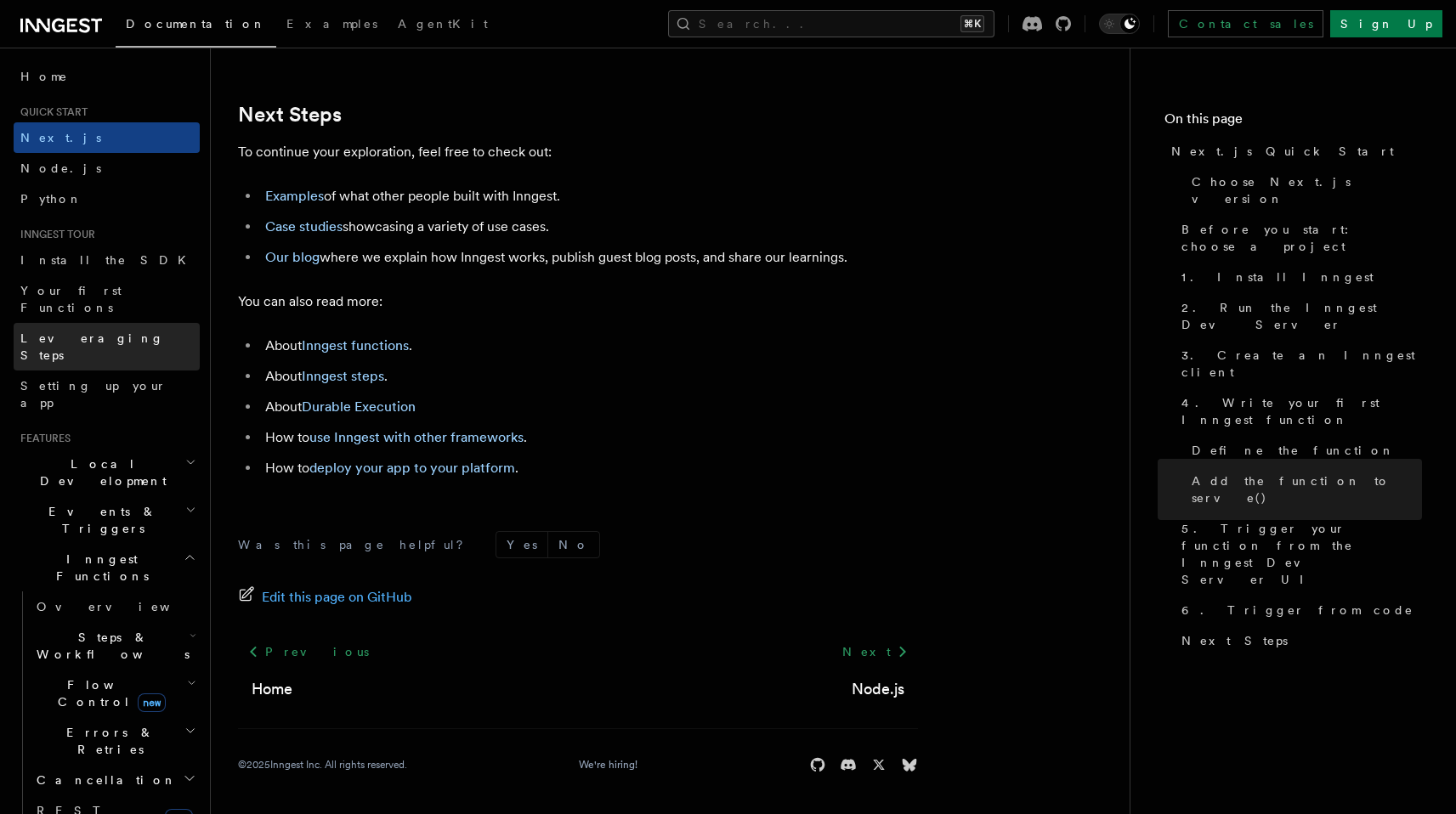
scroll to position [579, 0]
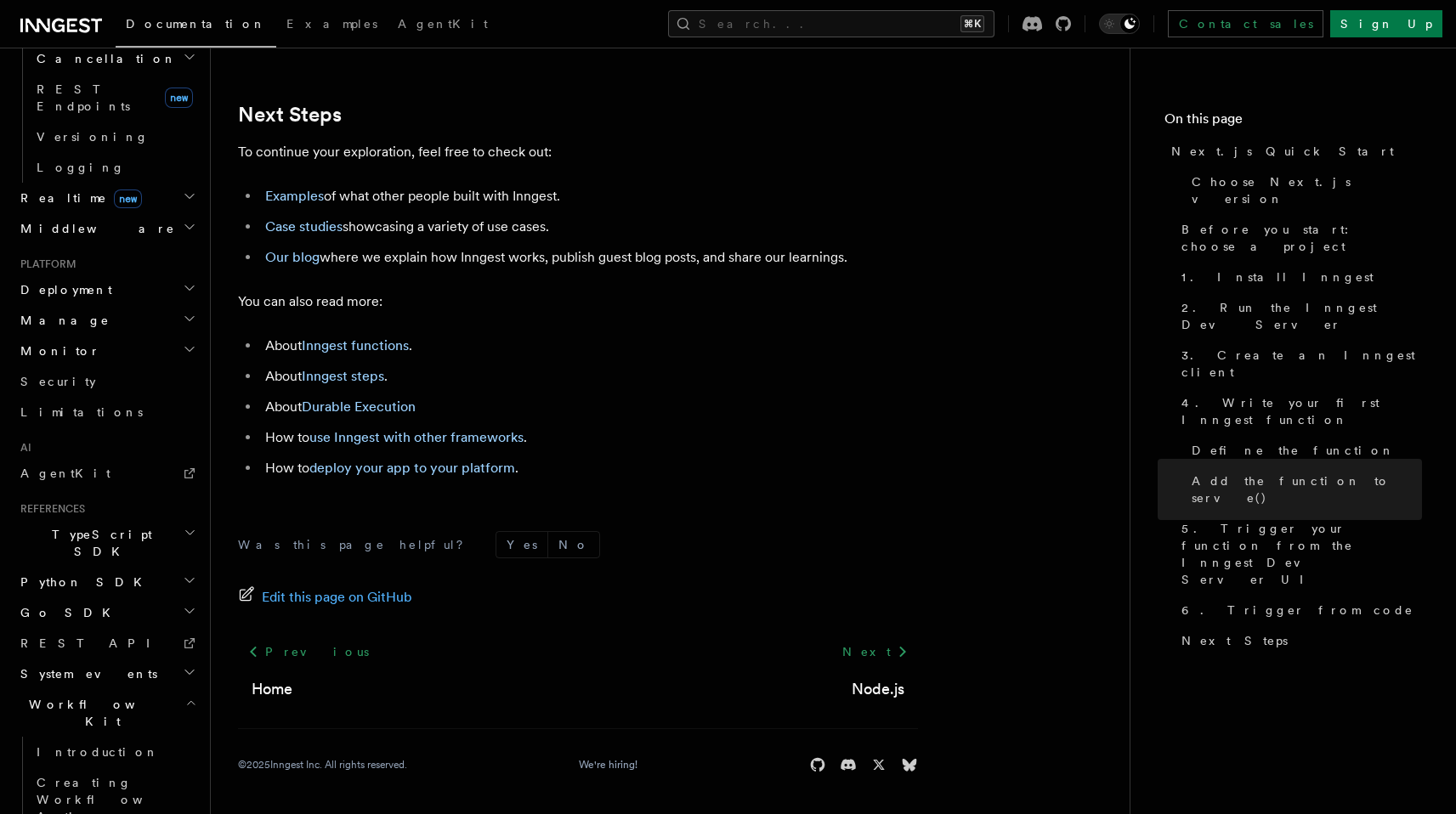
scroll to position [732, 0]
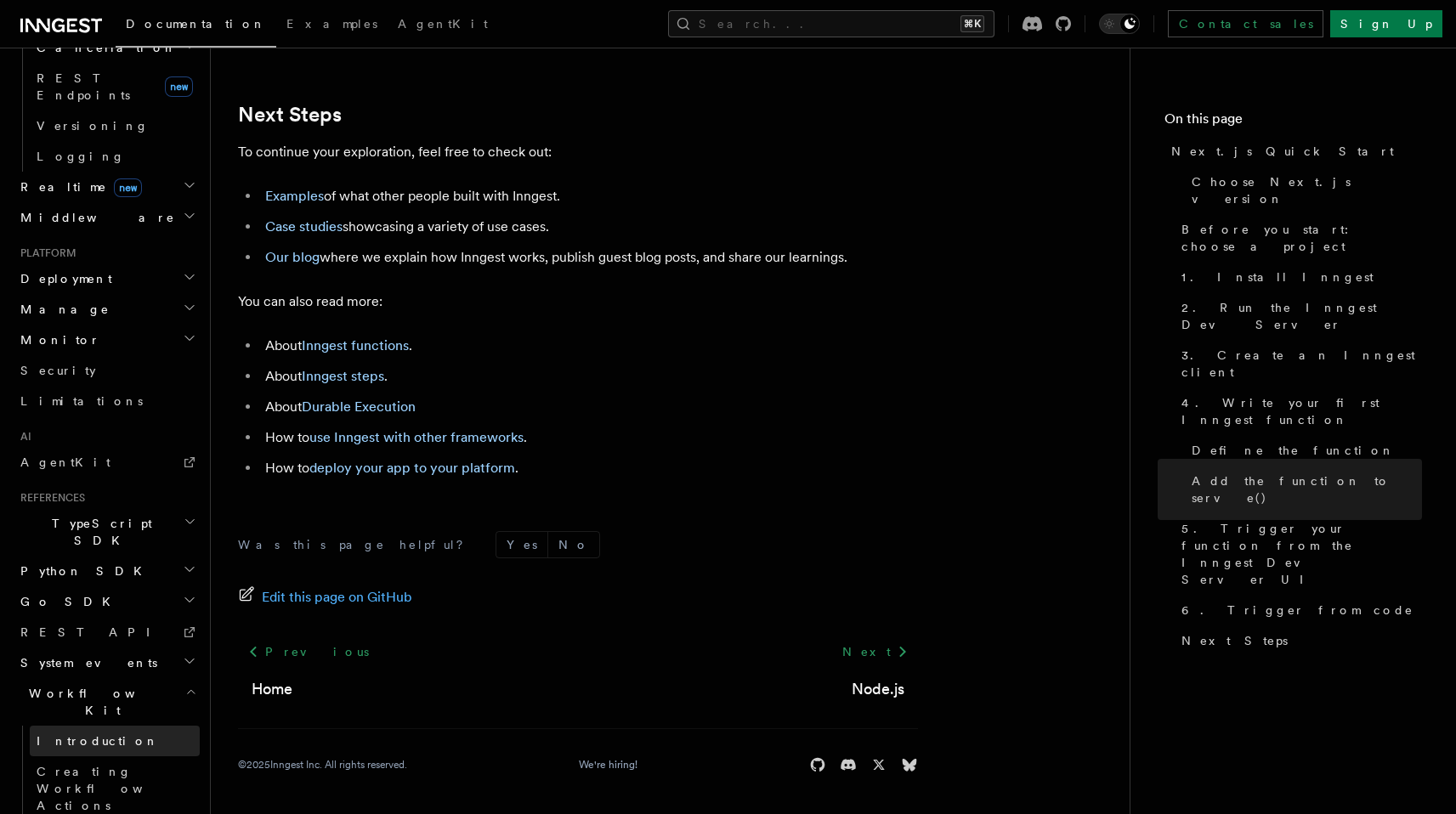
click at [103, 726] on link "Introduction" at bounding box center [114, 741] width 170 height 31
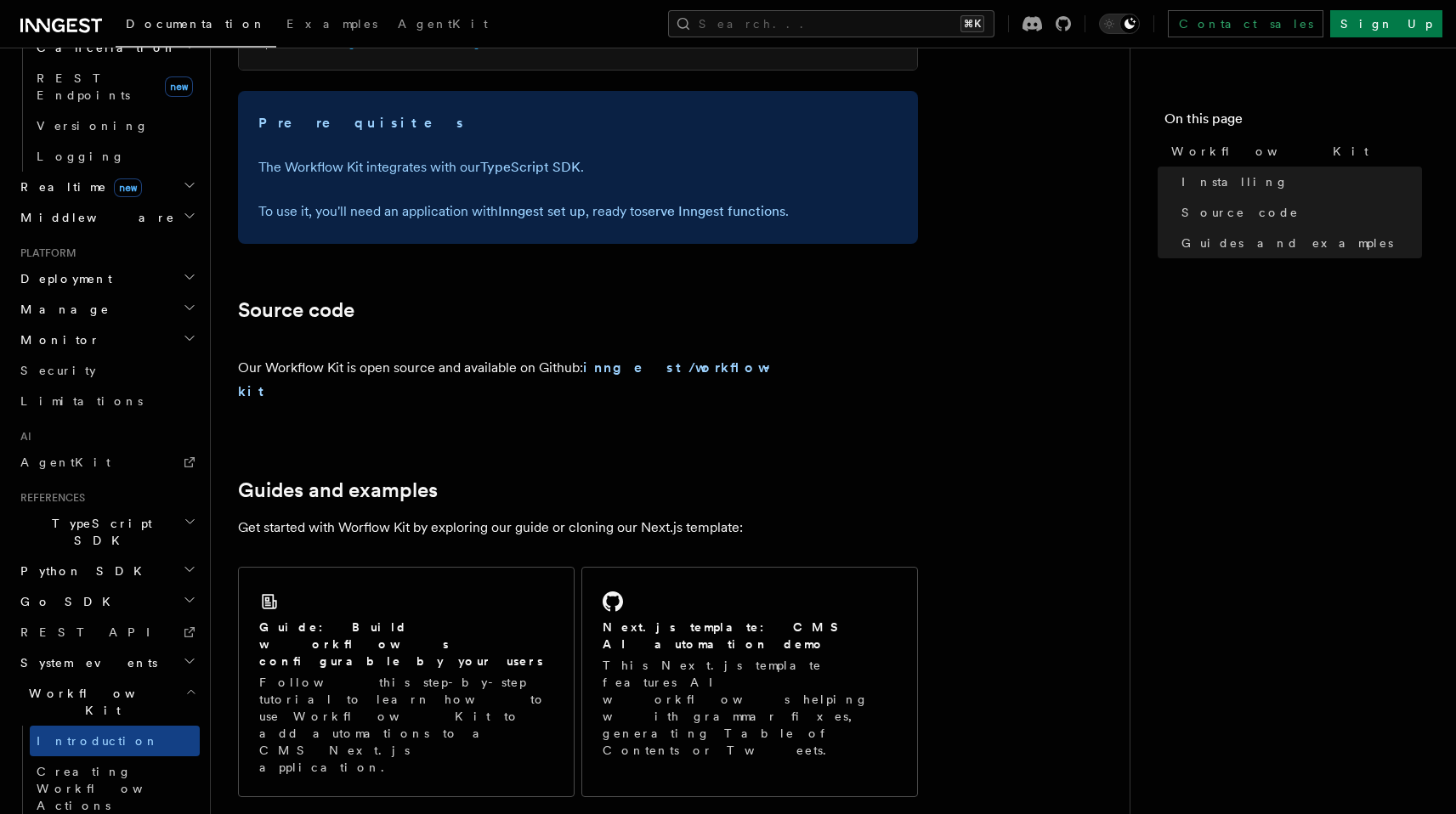
scroll to position [991, 0]
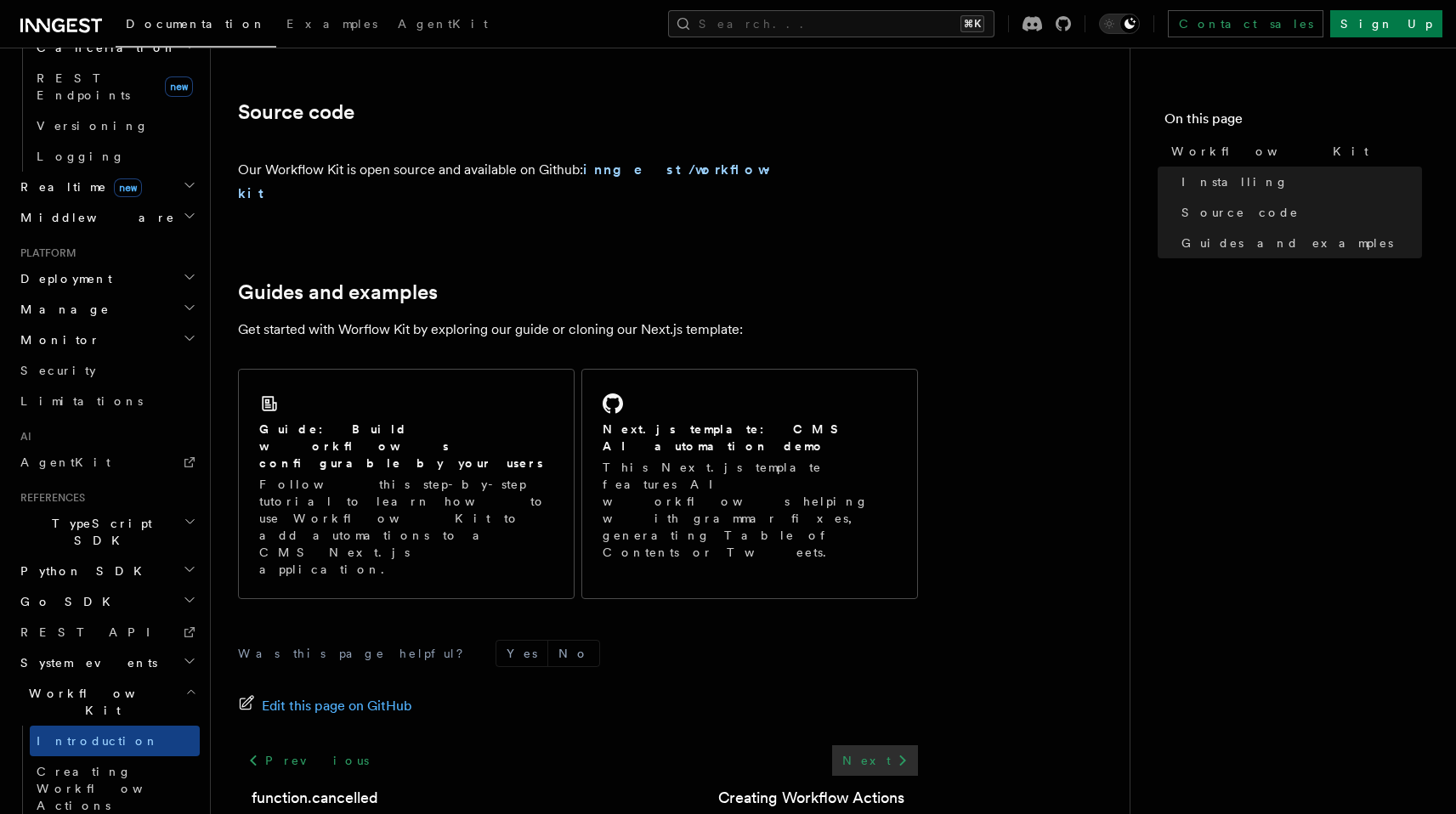
click at [889, 745] on link "Next" at bounding box center [875, 760] width 86 height 31
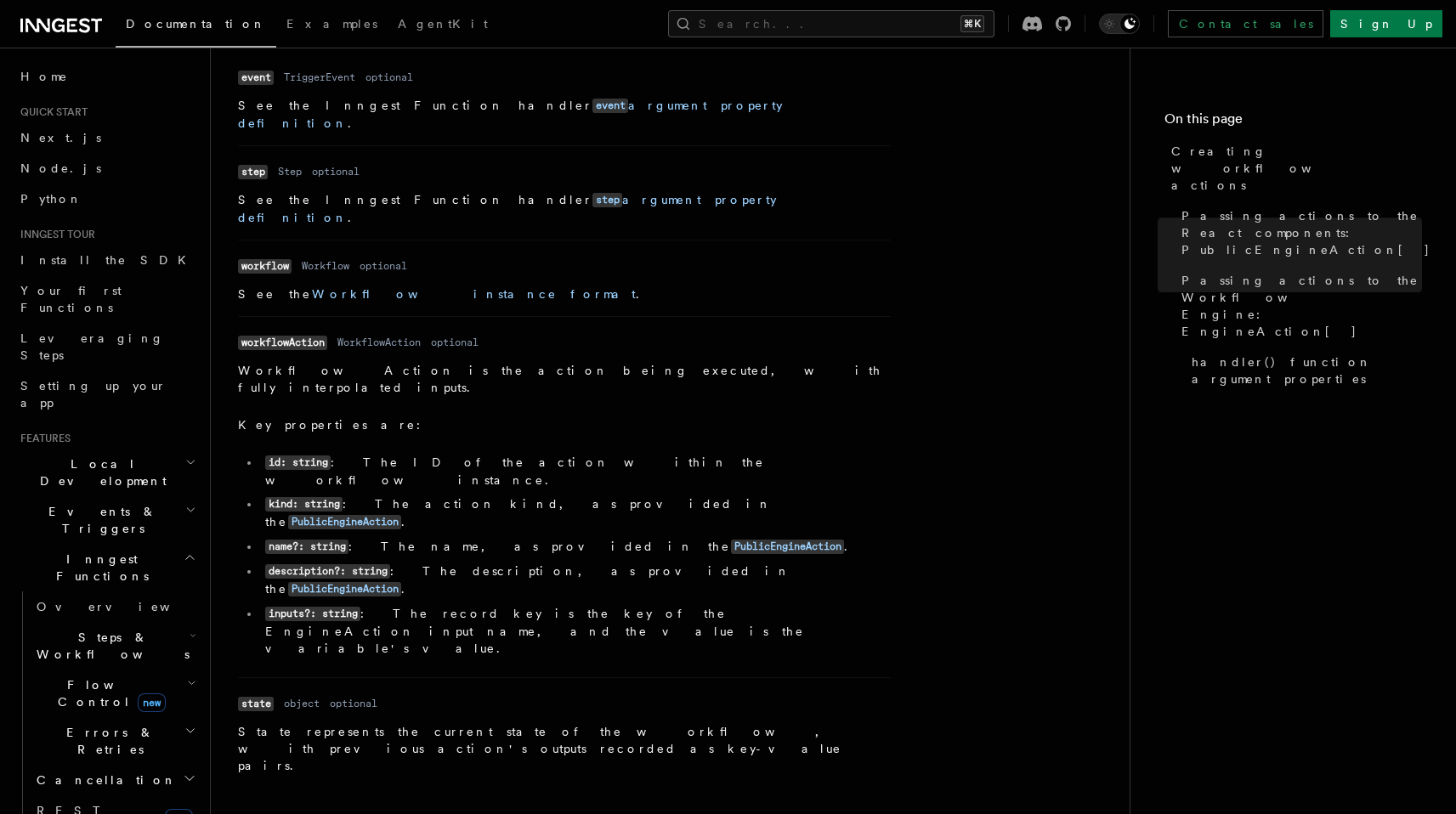
scroll to position [2372, 0]
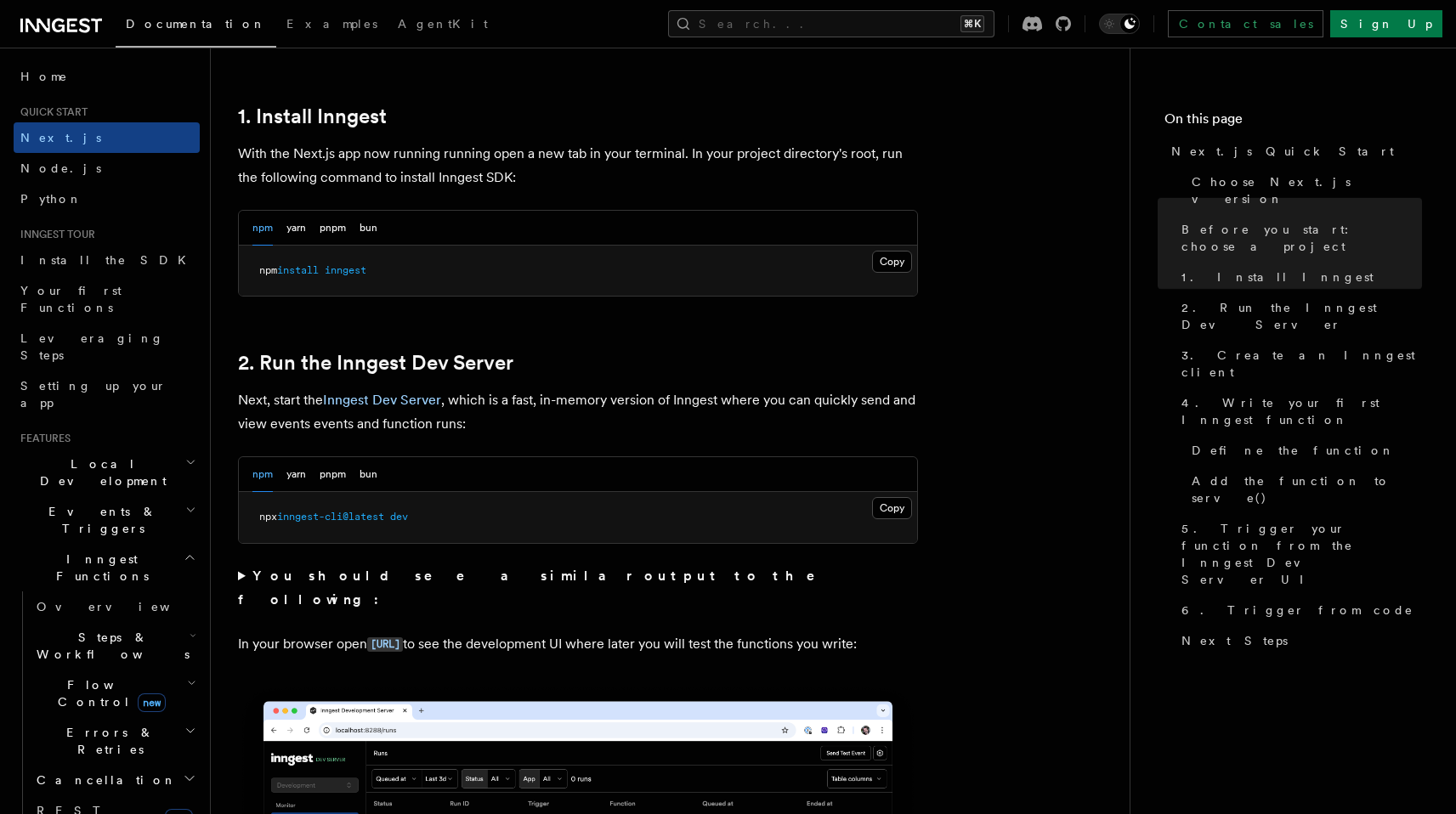
scroll to position [1520, 0]
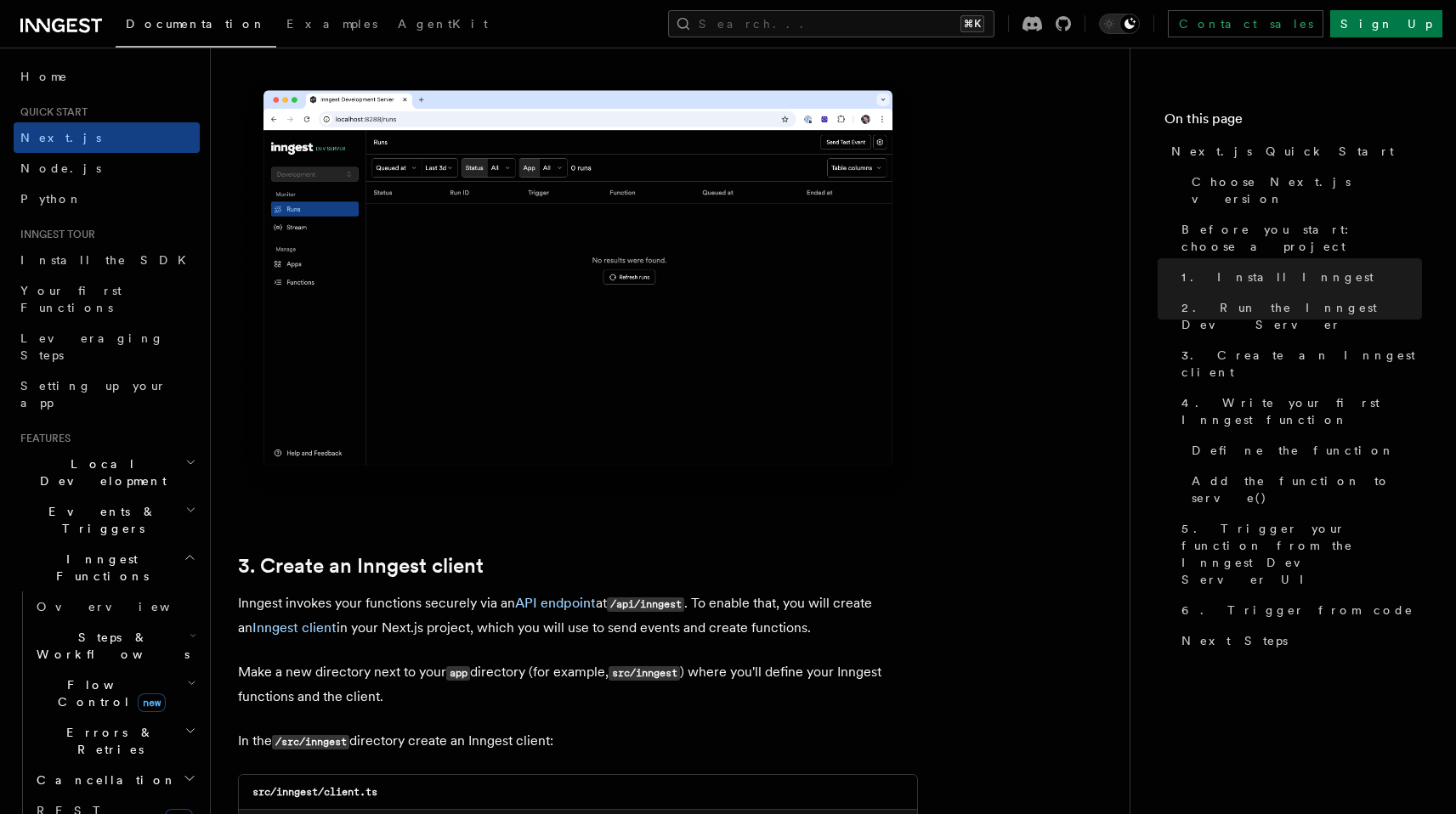
click at [541, 365] on img at bounding box center [578, 286] width 680 height 427
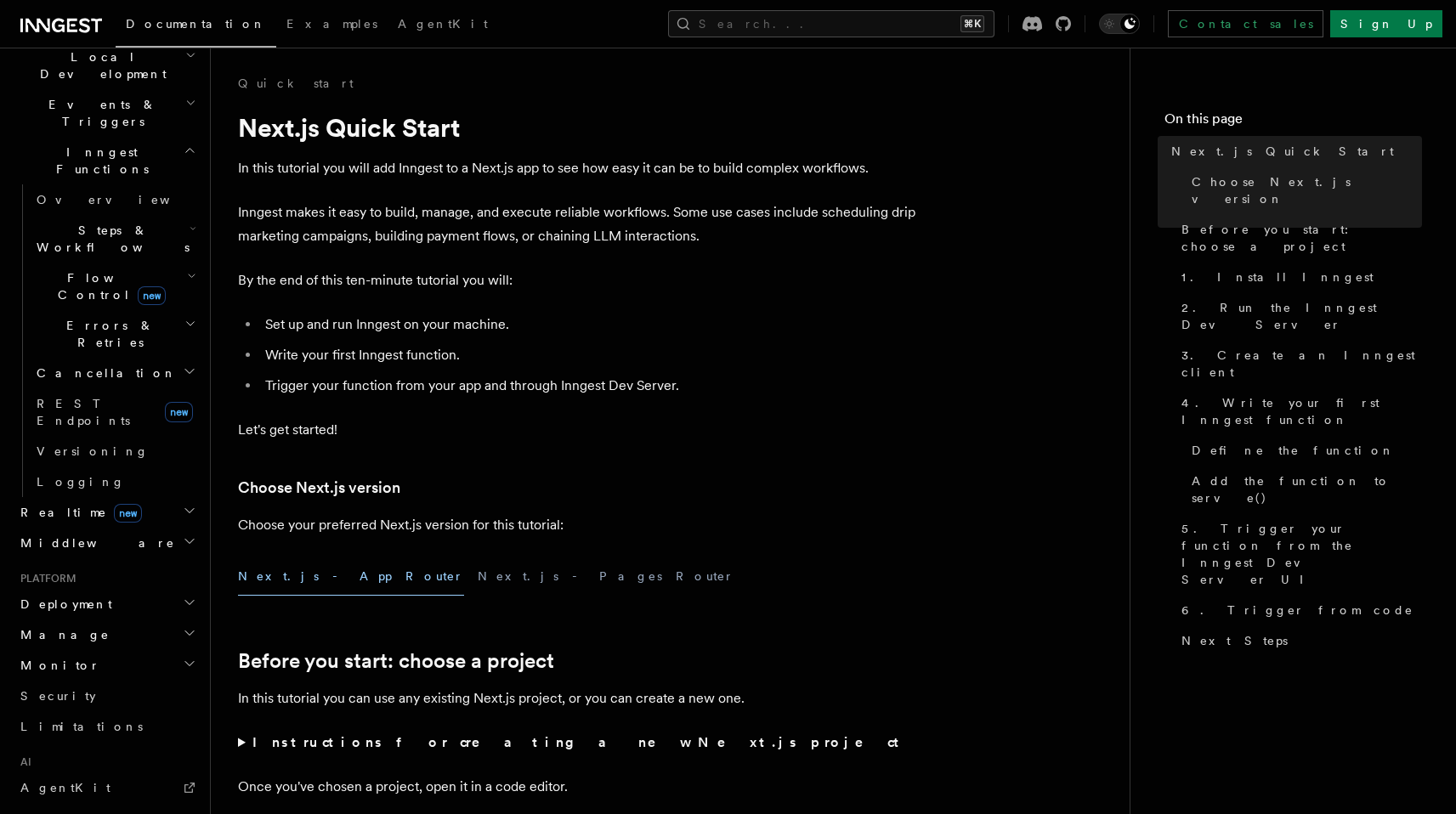
scroll to position [579, 0]
